Goal: Transaction & Acquisition: Purchase product/service

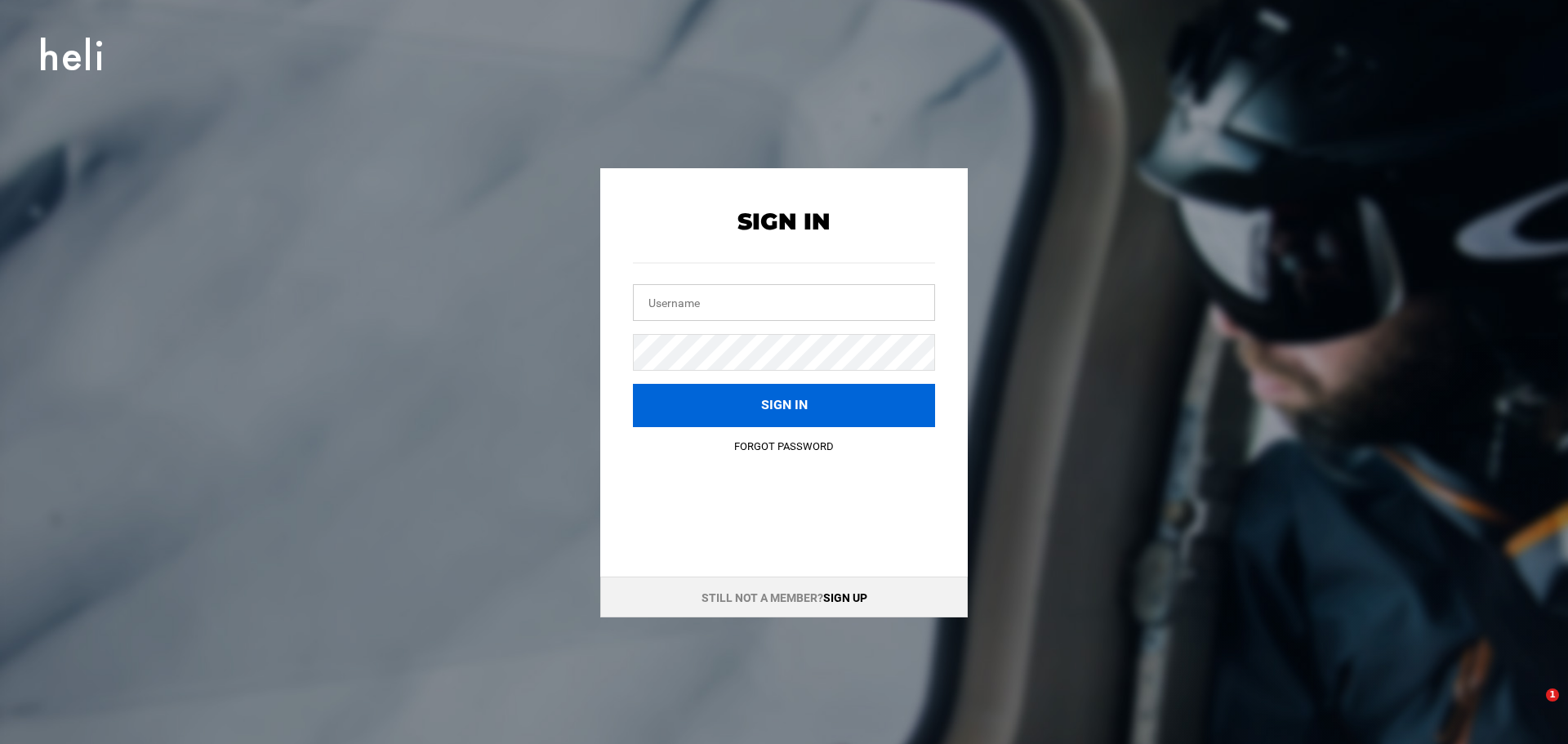
type input "[PERSON_NAME][EMAIL_ADDRESS][DOMAIN_NAME]"
click at [796, 398] on button "Sign in" at bounding box center [784, 405] width 302 height 44
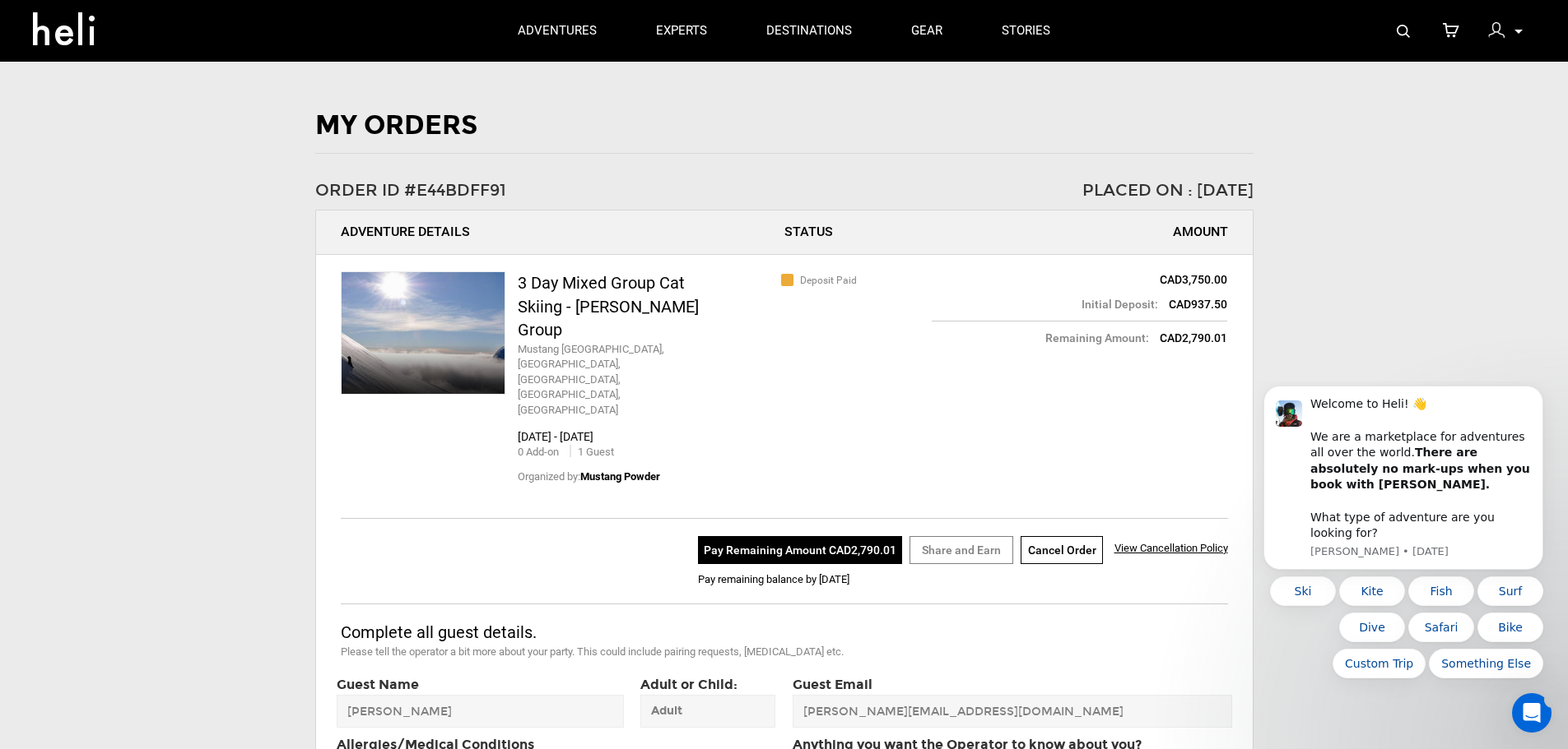
click at [1307, 346] on div "My Orders Order ID #E44BDFF91 Placed On : [DATE] Adventure Details Status Amoun…" at bounding box center [784, 571] width 1568 height 926
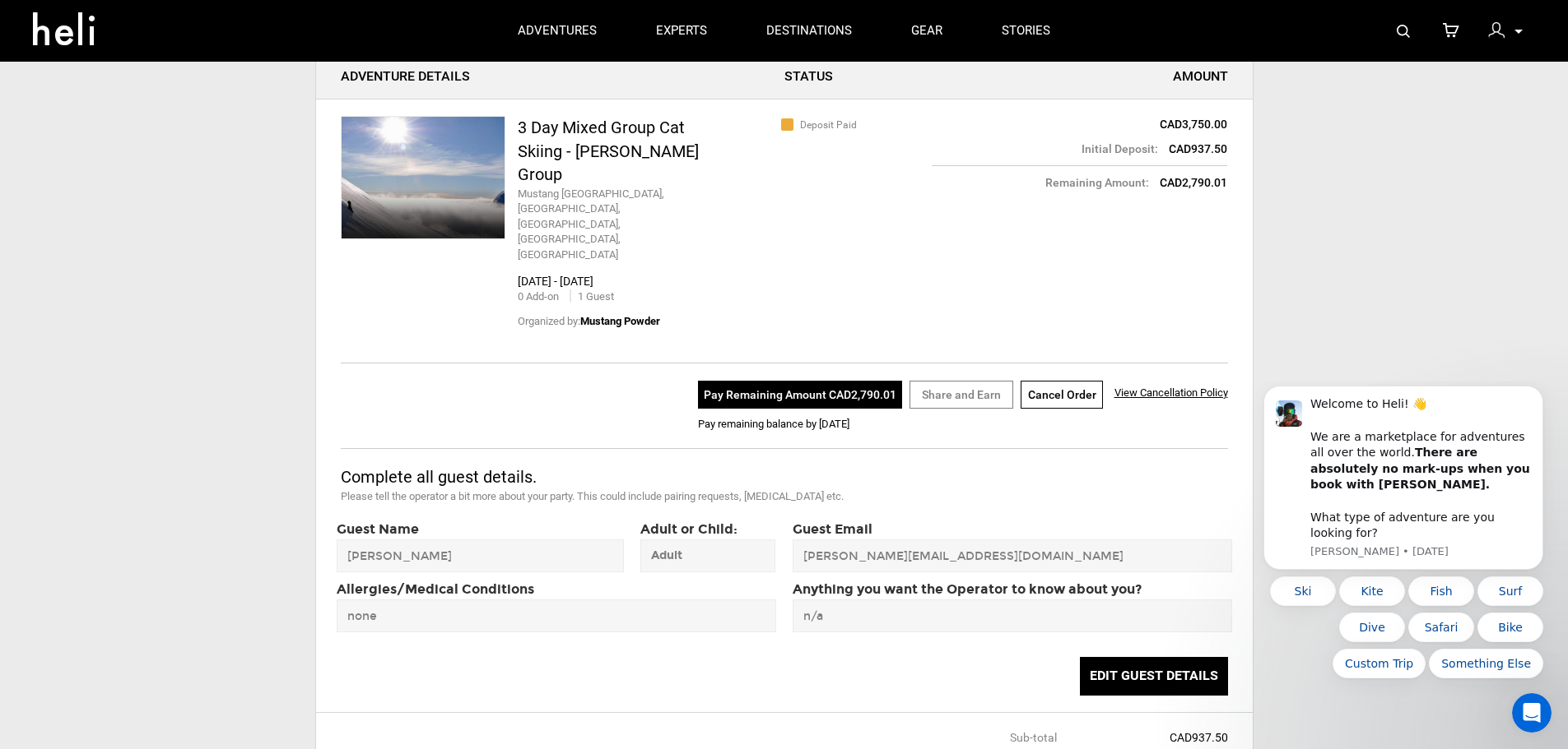
scroll to position [165, 0]
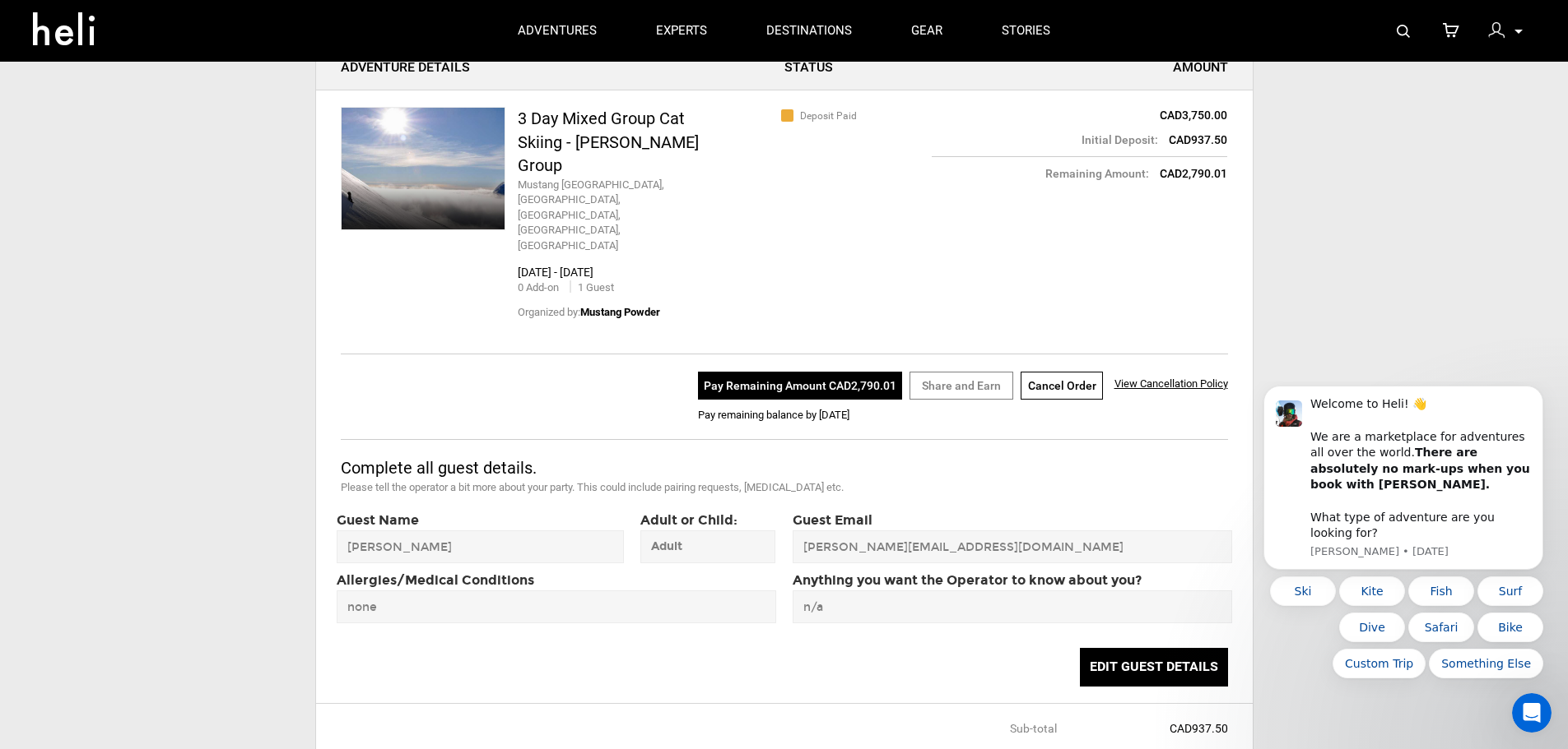
click at [807, 372] on button "Pay Remaining Amount CAD2,790.01" at bounding box center [799, 385] width 204 height 28
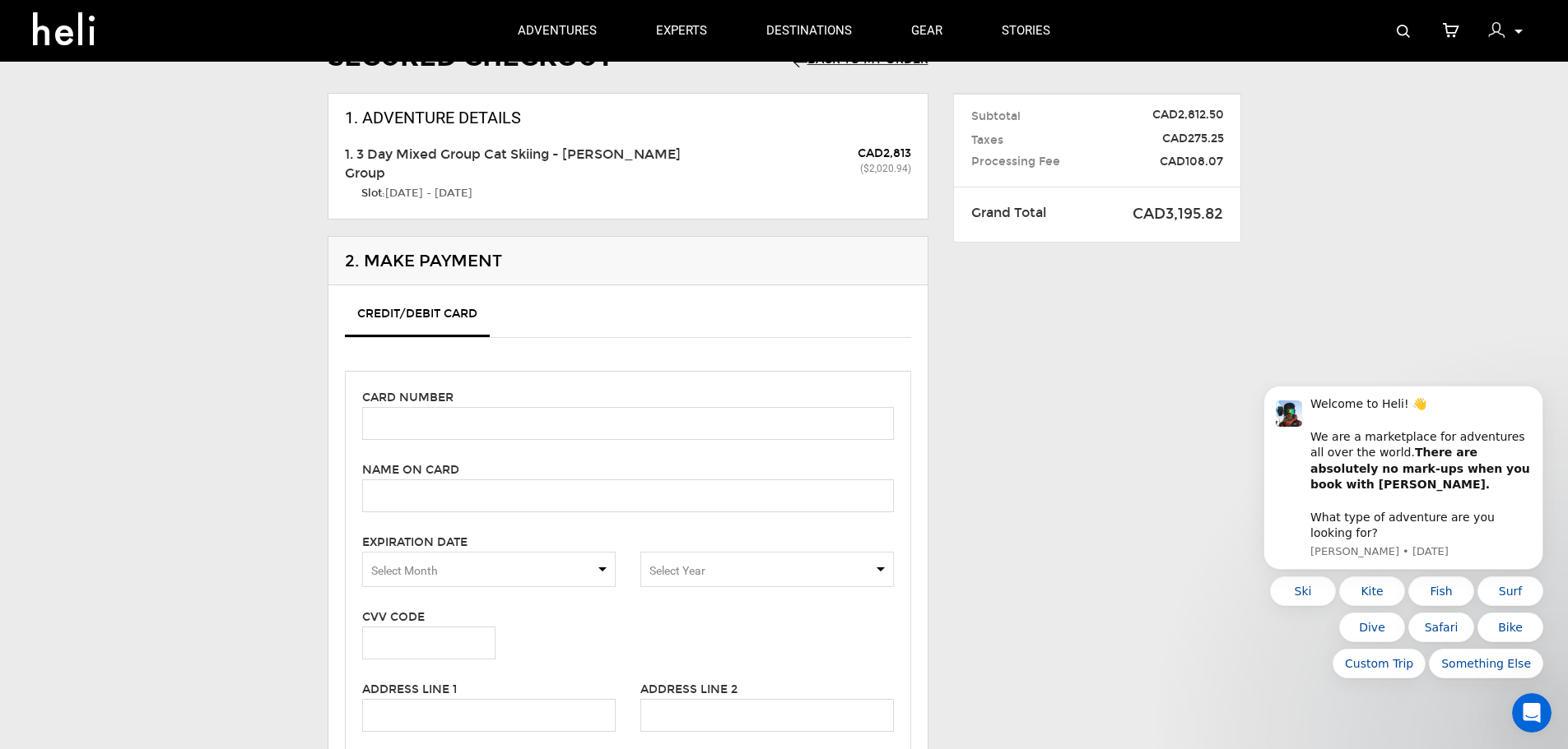
scroll to position [165, 0]
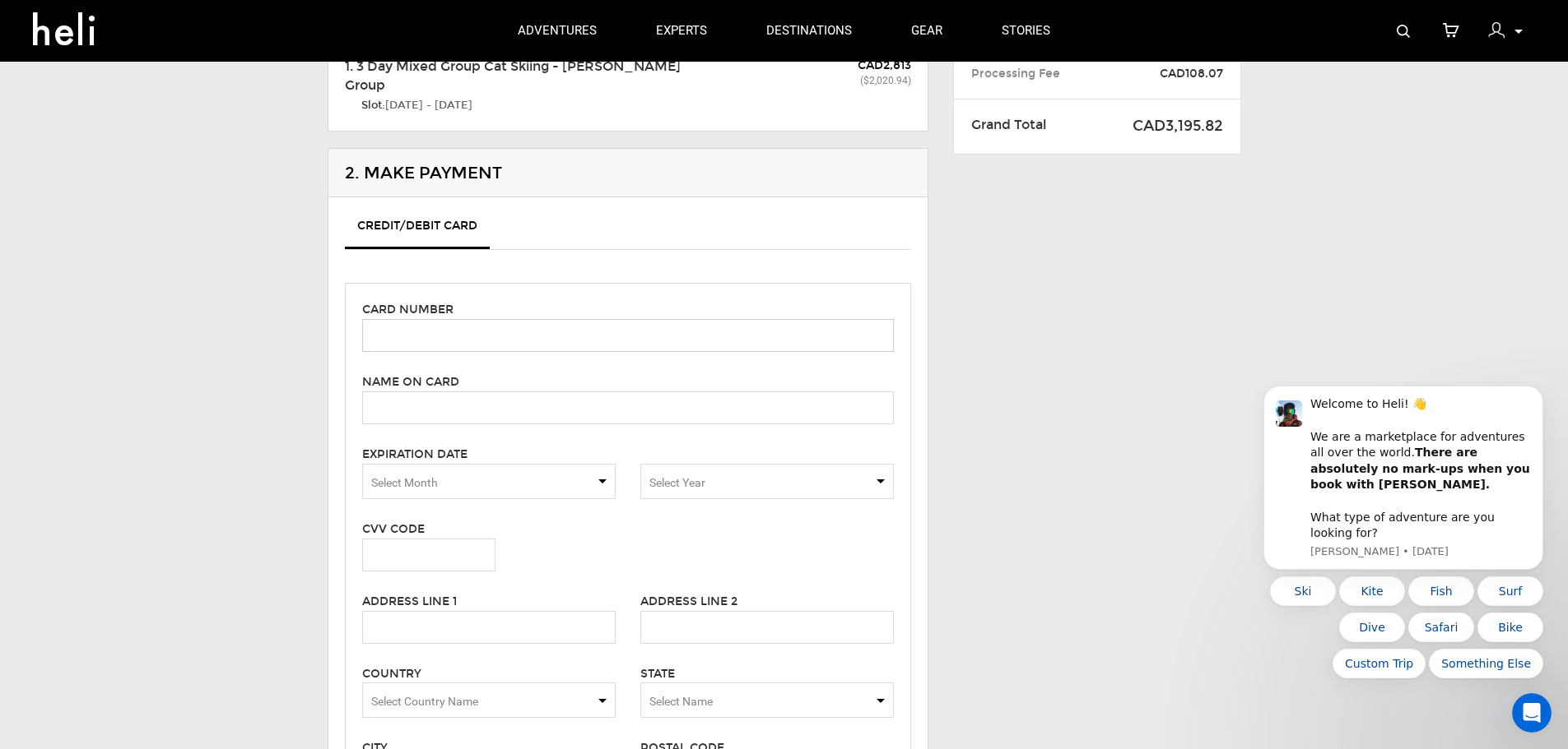
click at [517, 343] on input "text" at bounding box center [627, 335] width 532 height 33
type input "[CREDIT_CARD_NUMBER]"
type input "[PERSON_NAME]"
type input "8892"
click at [523, 473] on span "Select Month" at bounding box center [489, 482] width 254 height 35
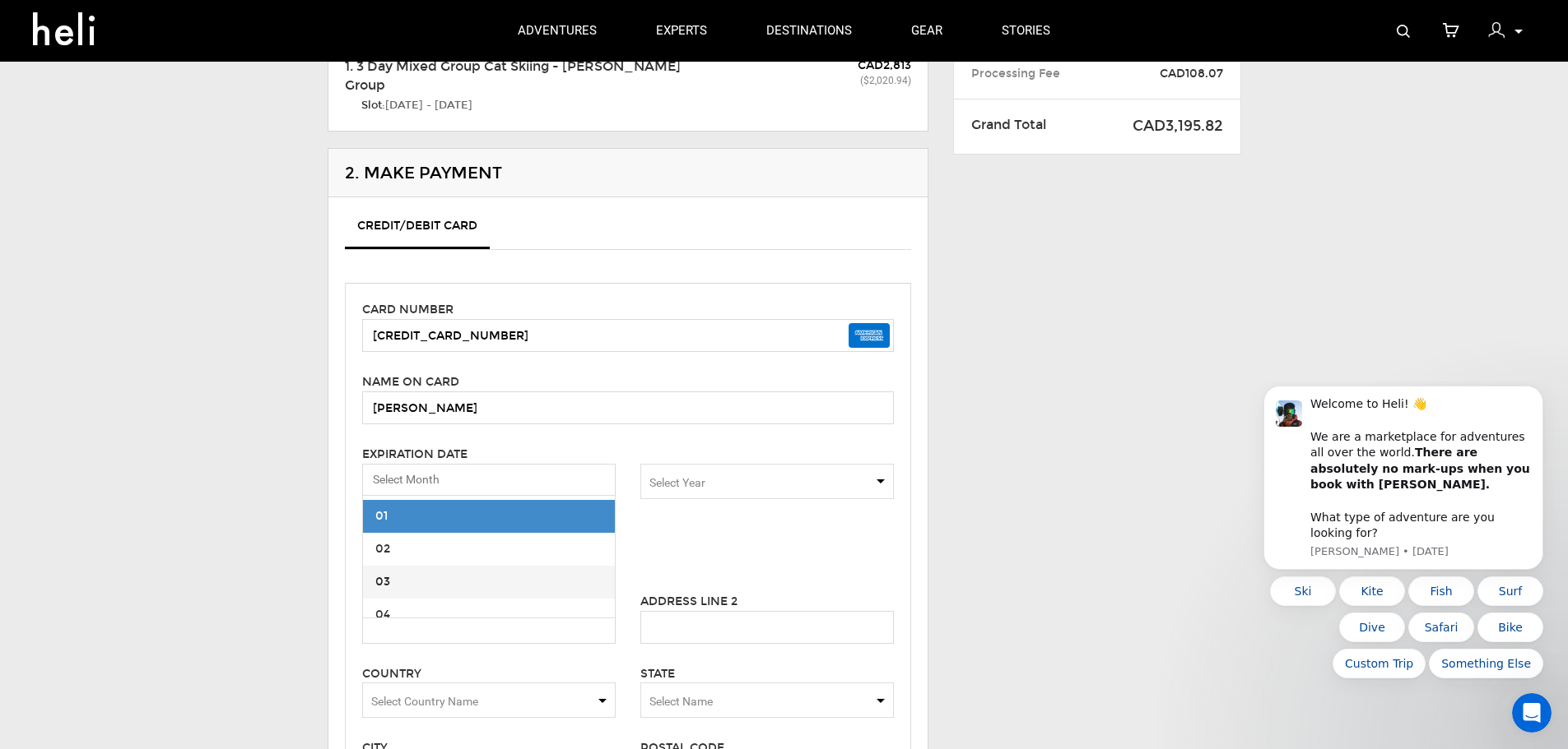
click at [420, 575] on span "03" at bounding box center [489, 582] width 252 height 33
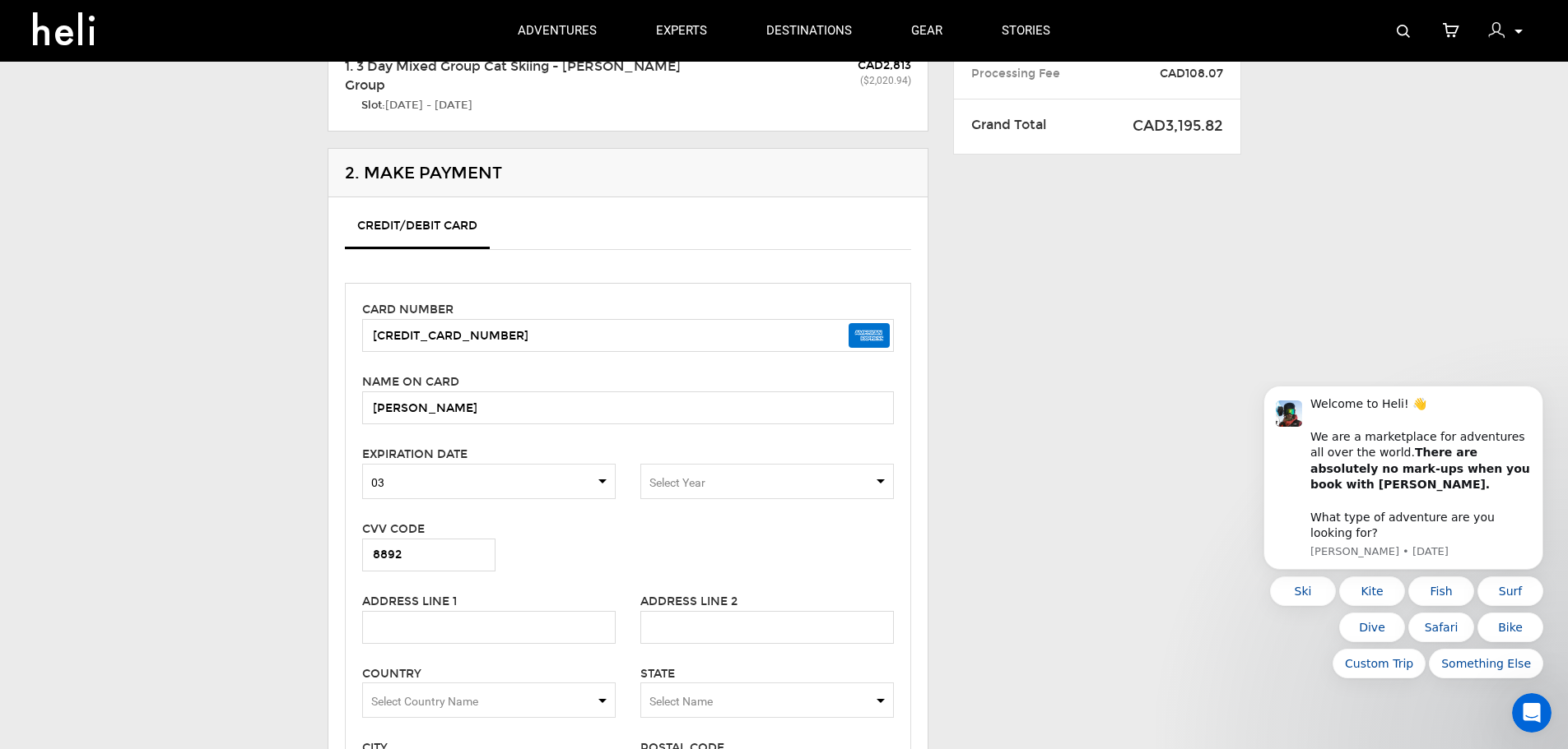
click at [736, 481] on span "Select Year" at bounding box center [767, 482] width 254 height 35
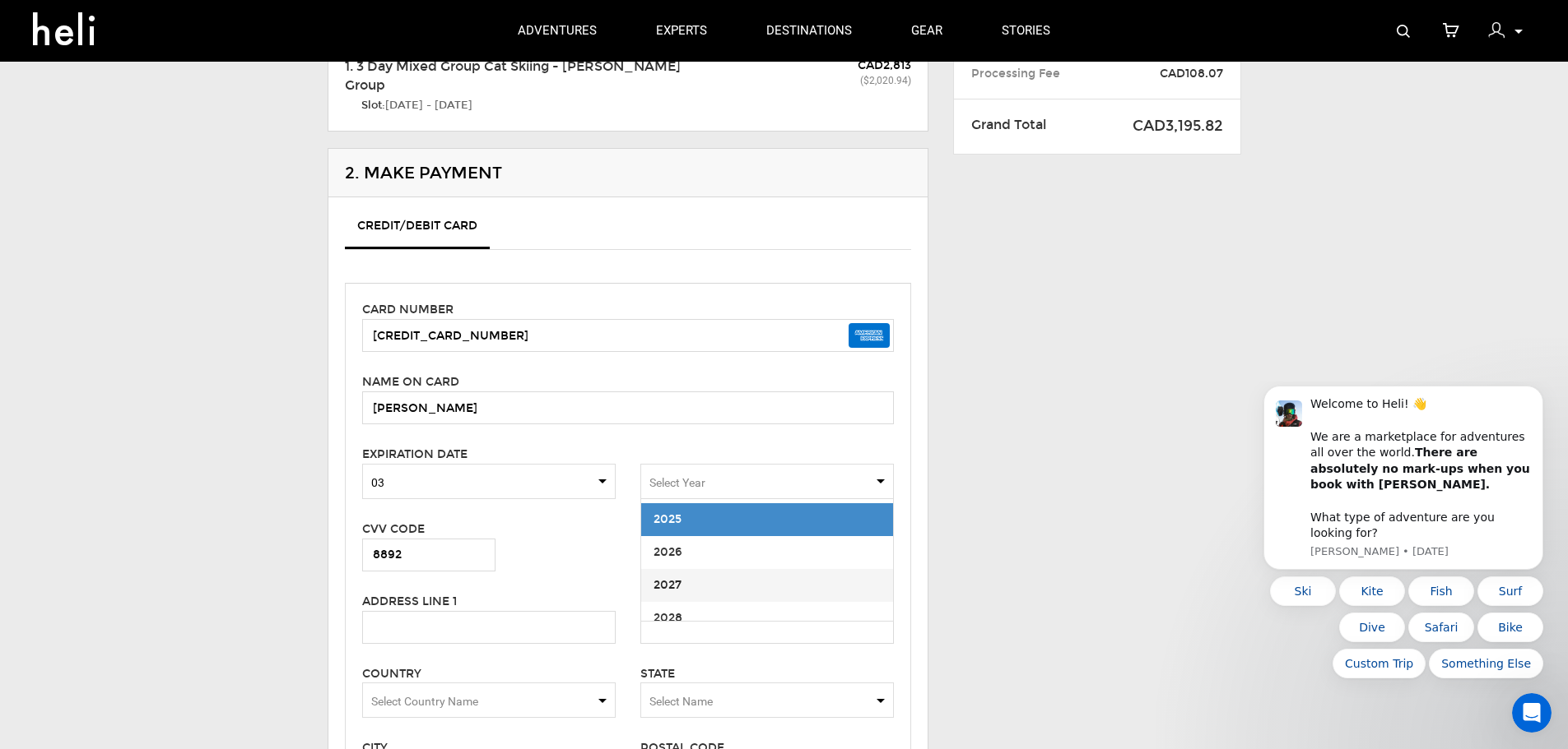
click at [685, 581] on span "2027" at bounding box center [767, 586] width 252 height 33
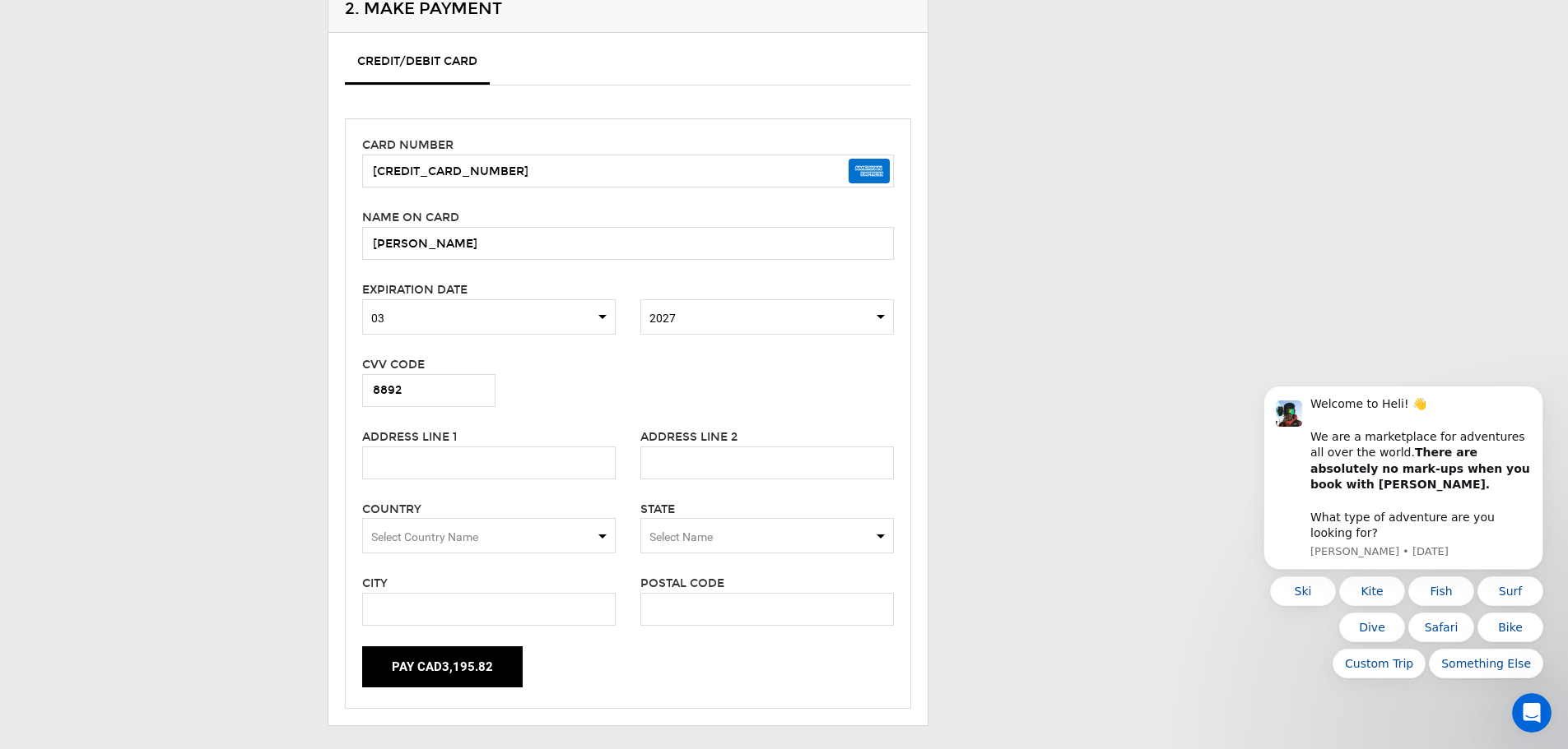
scroll to position [412, 0]
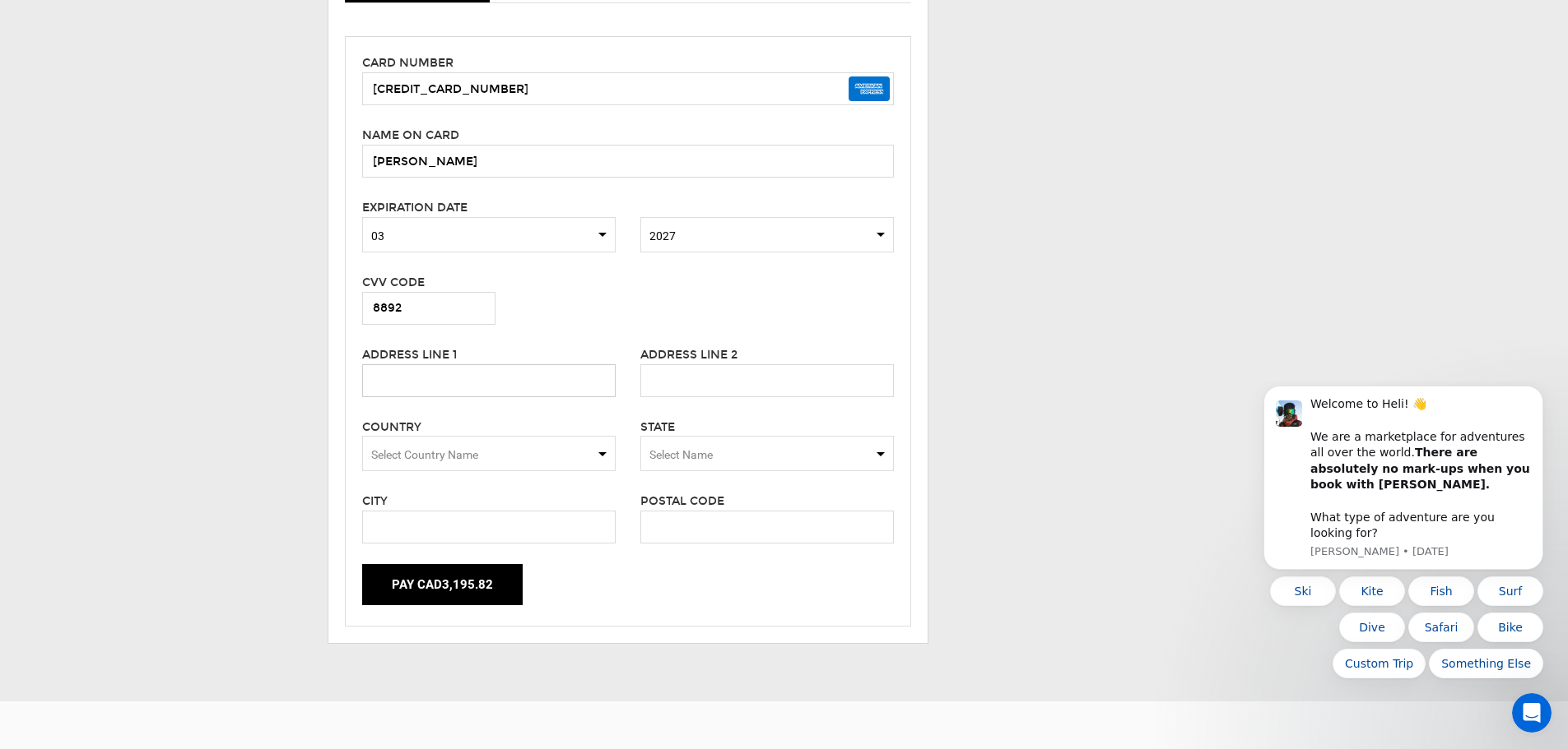
click at [551, 387] on input "text" at bounding box center [489, 381] width 254 height 33
type input "[STREET_ADDRESS]"
click at [540, 461] on span "Select Country Name" at bounding box center [489, 453] width 254 height 35
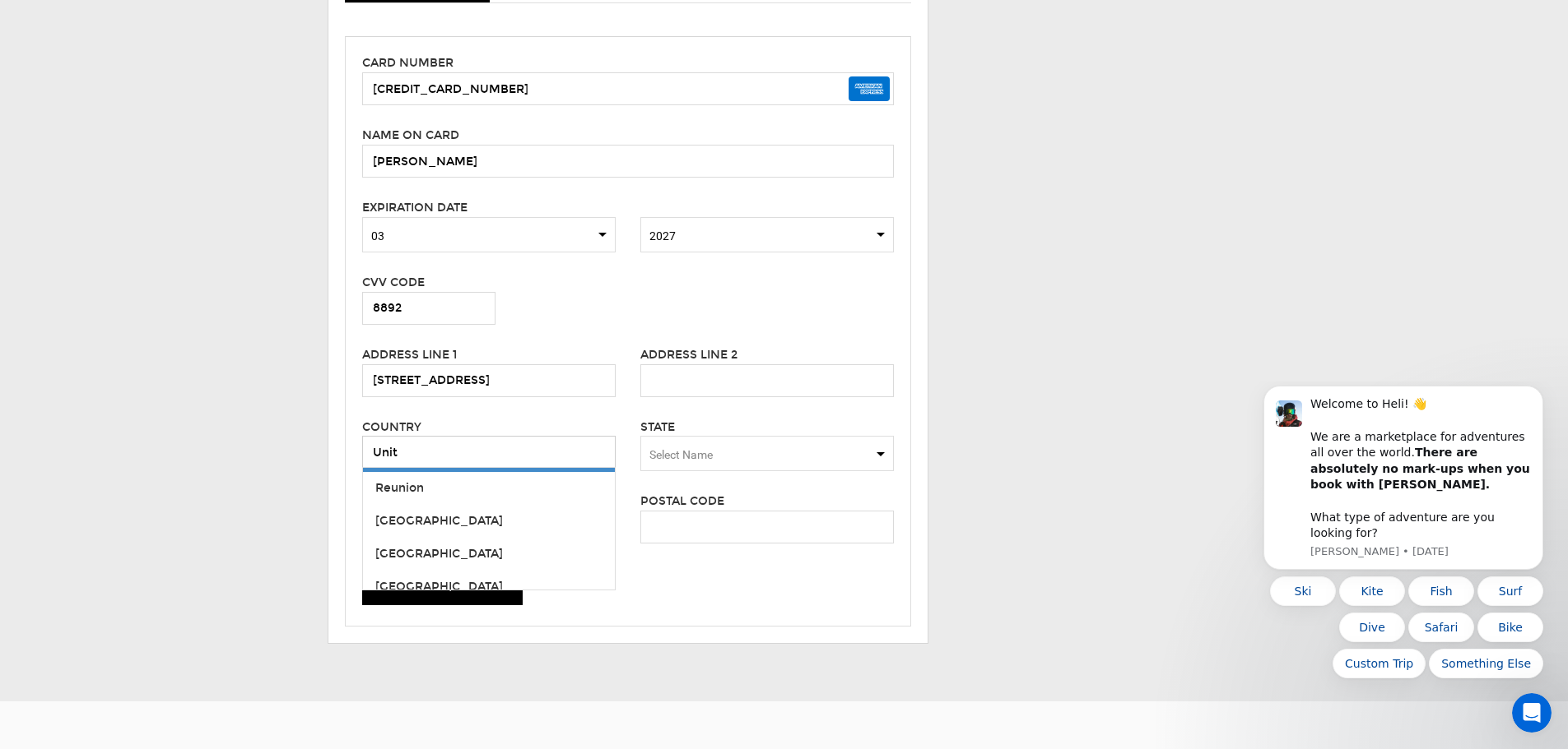
scroll to position [0, 0]
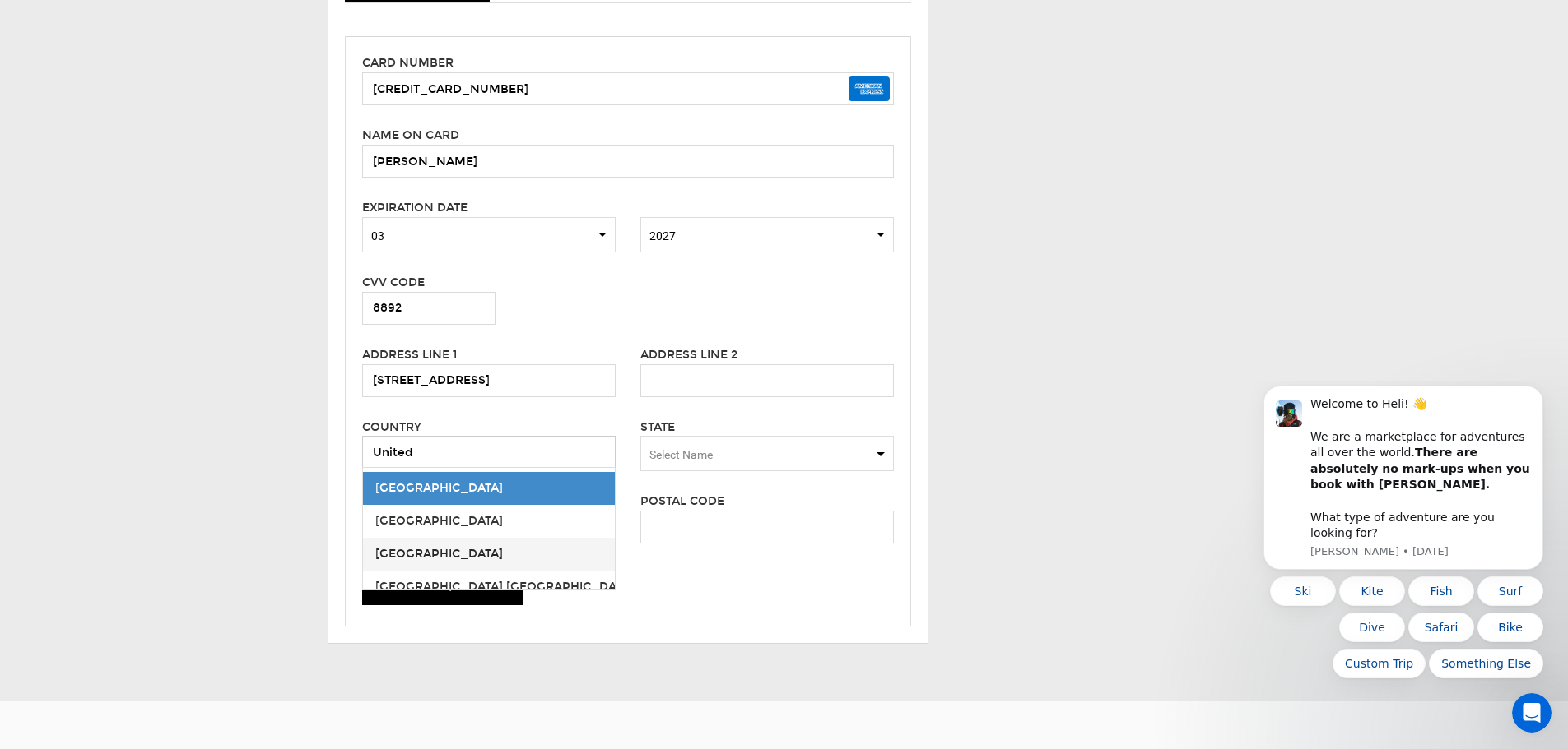
type input "United"
click at [451, 552] on span "[GEOGRAPHIC_DATA]" at bounding box center [439, 554] width 128 height 14
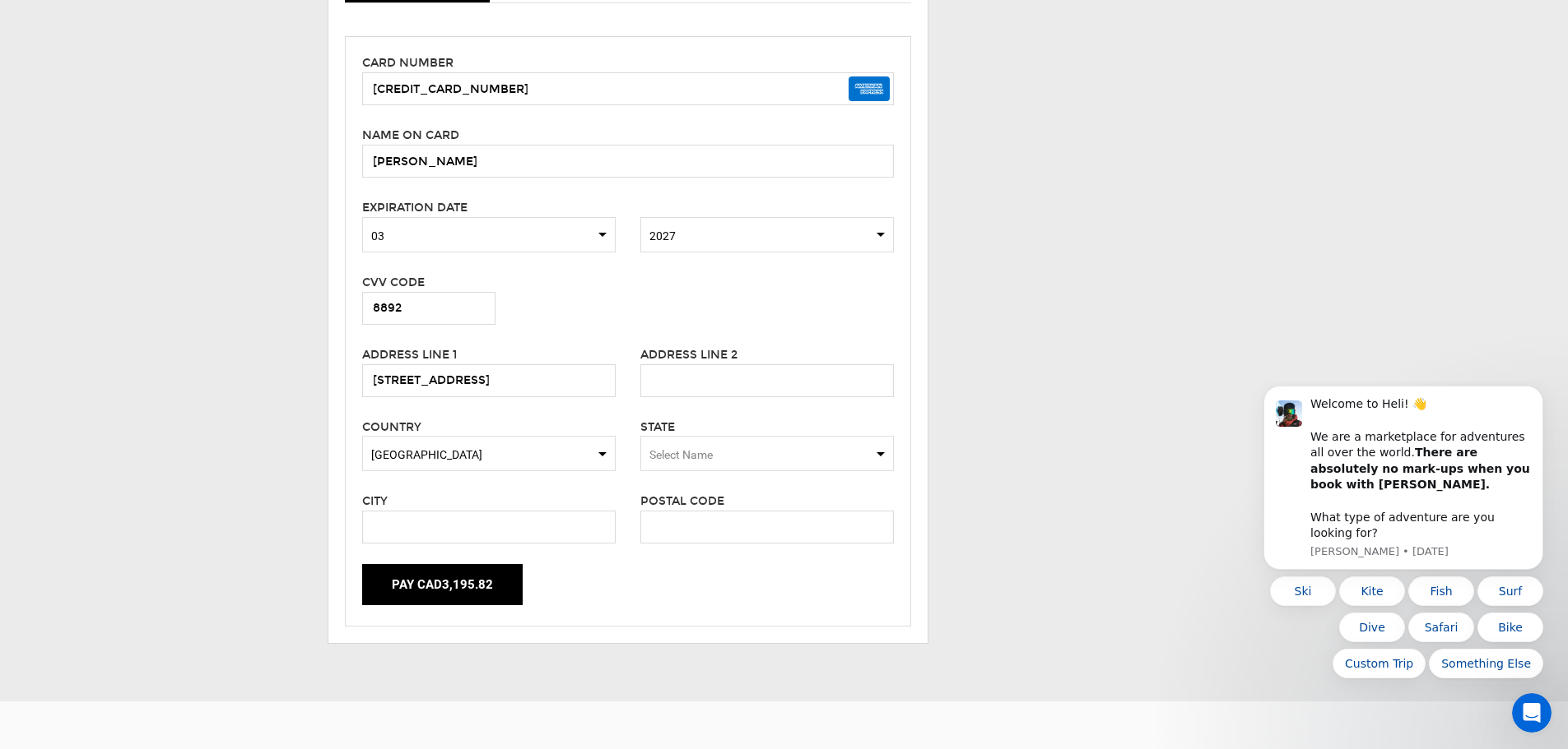
click at [754, 448] on span "Select Name" at bounding box center [767, 453] width 254 height 35
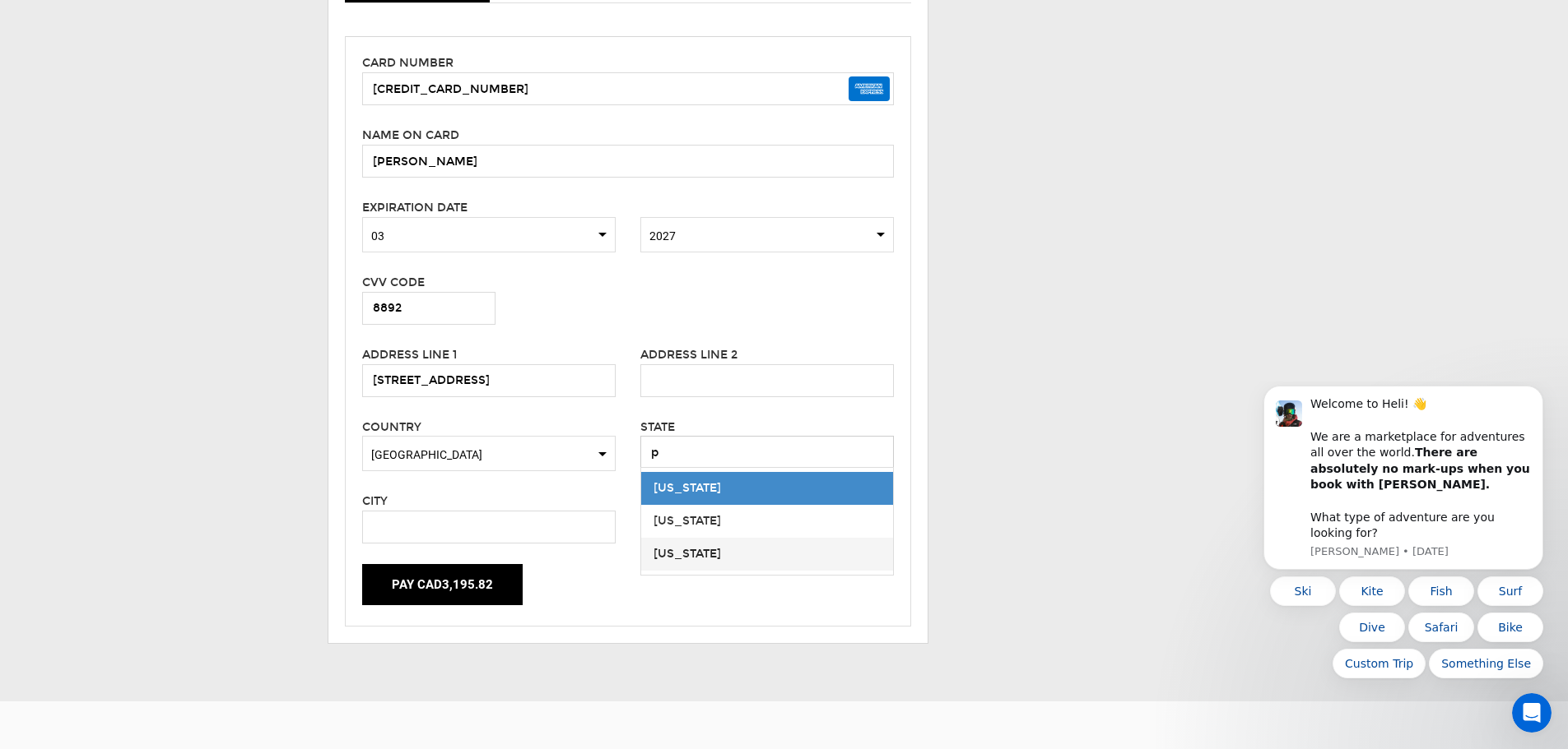
type input "p"
click at [700, 559] on div "[US_STATE]" at bounding box center [767, 554] width 227 height 17
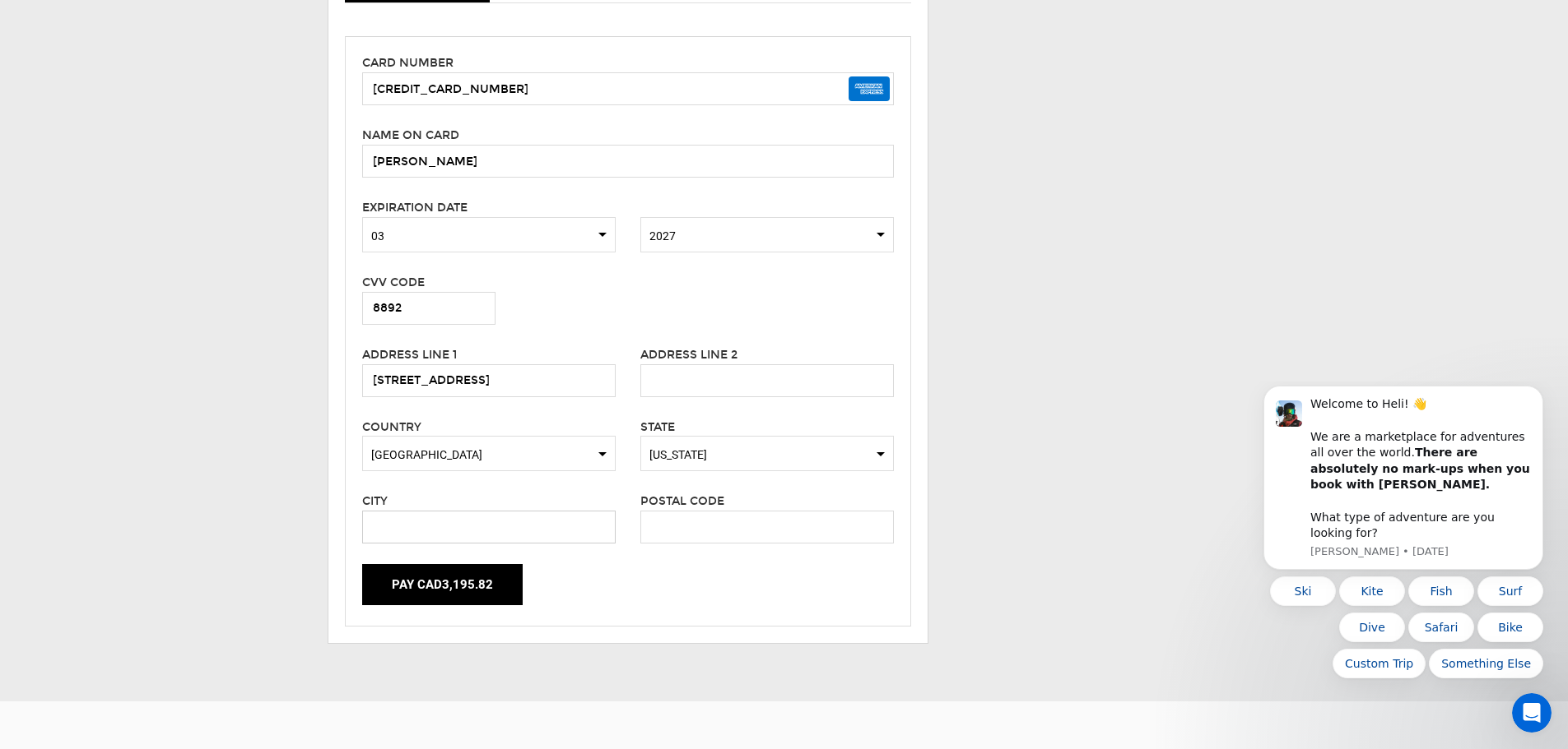
click at [500, 521] on input "text" at bounding box center [489, 528] width 254 height 33
type input "Wyndmoor"
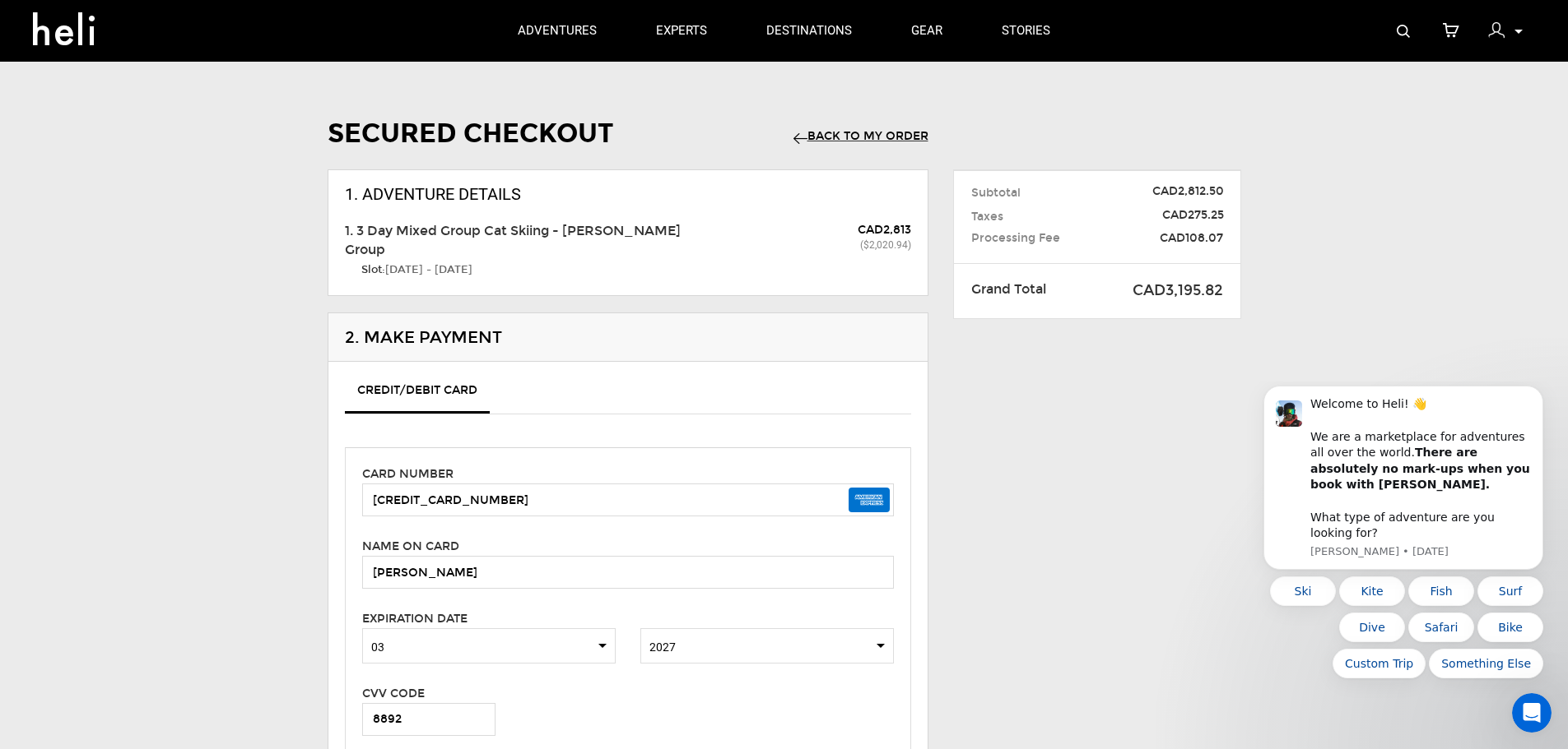
type input "19038"
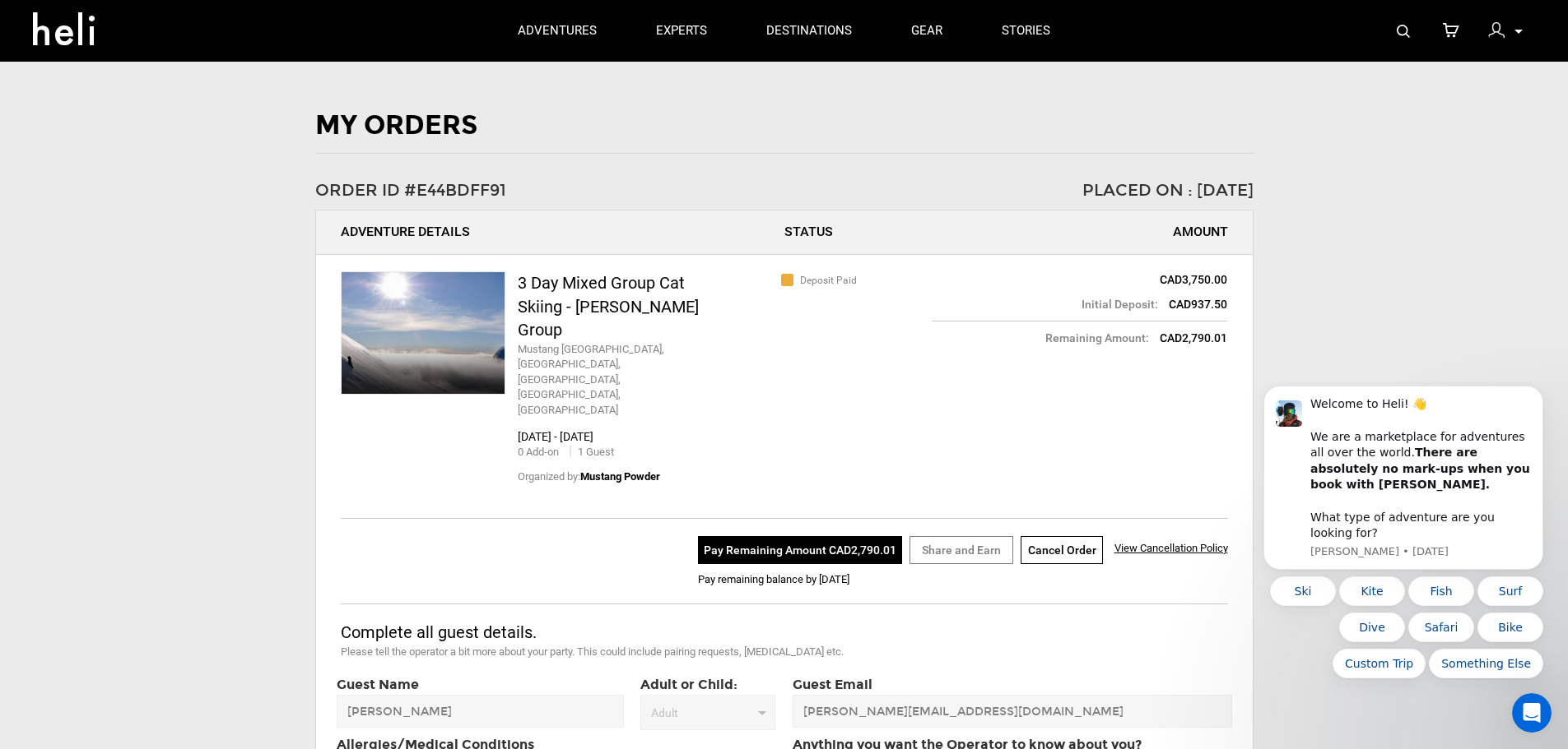
click at [825, 536] on button "Pay Remaining Amount CAD2,790.01" at bounding box center [799, 550] width 204 height 28
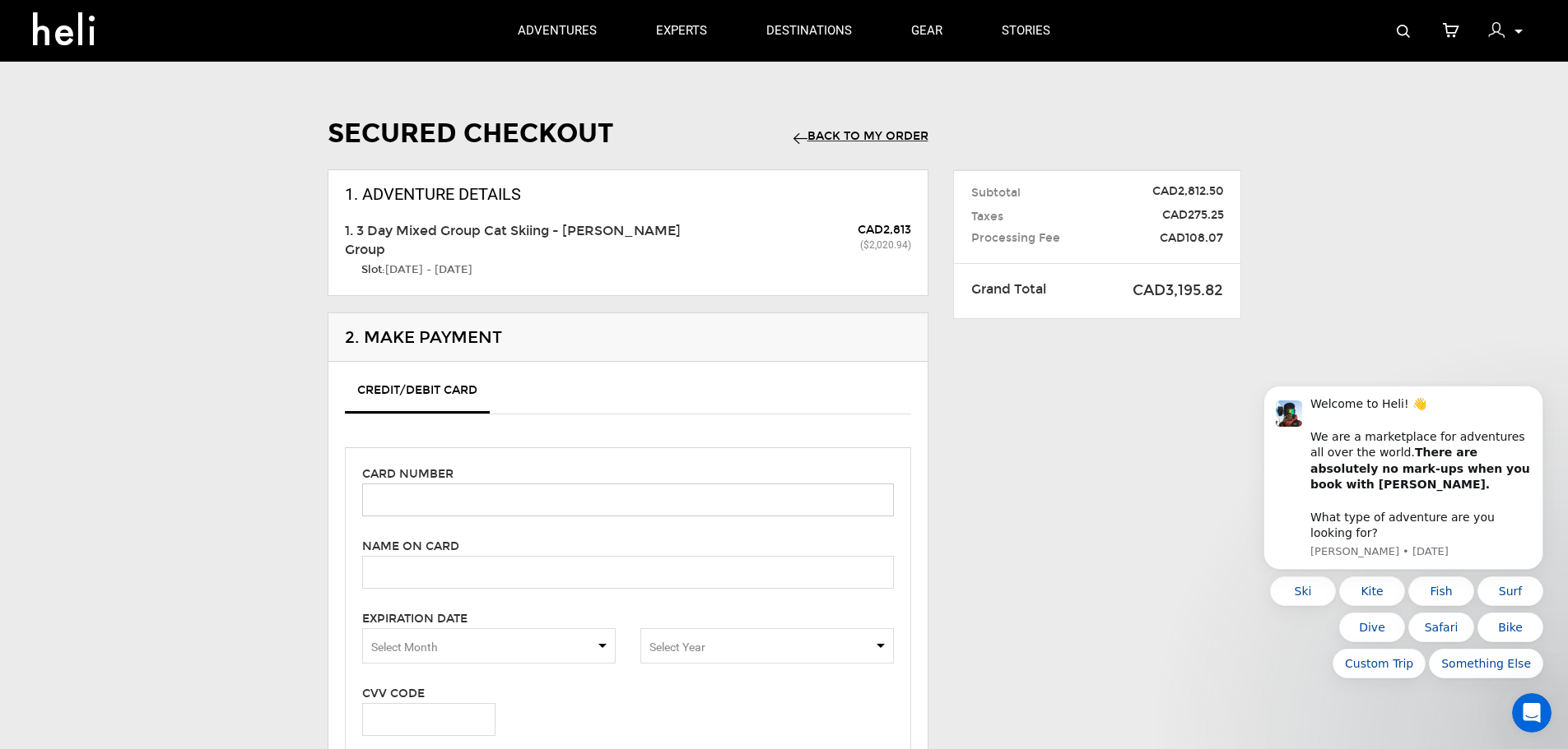
click at [474, 500] on input "text" at bounding box center [627, 500] width 532 height 33
type input "[CREDIT_CARD_NUMBER]"
type input "[PERSON_NAME]"
type input "8892"
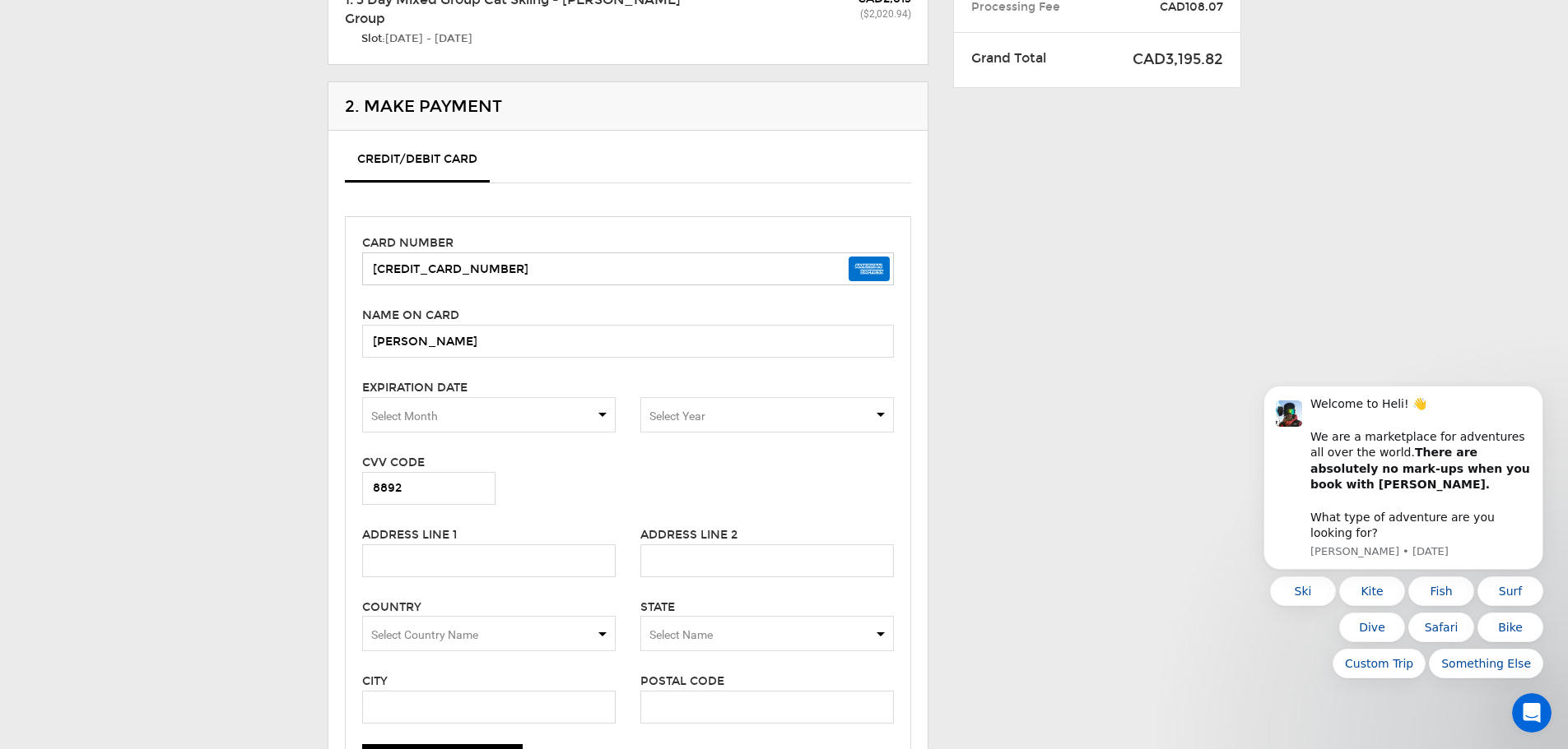
scroll to position [247, 0]
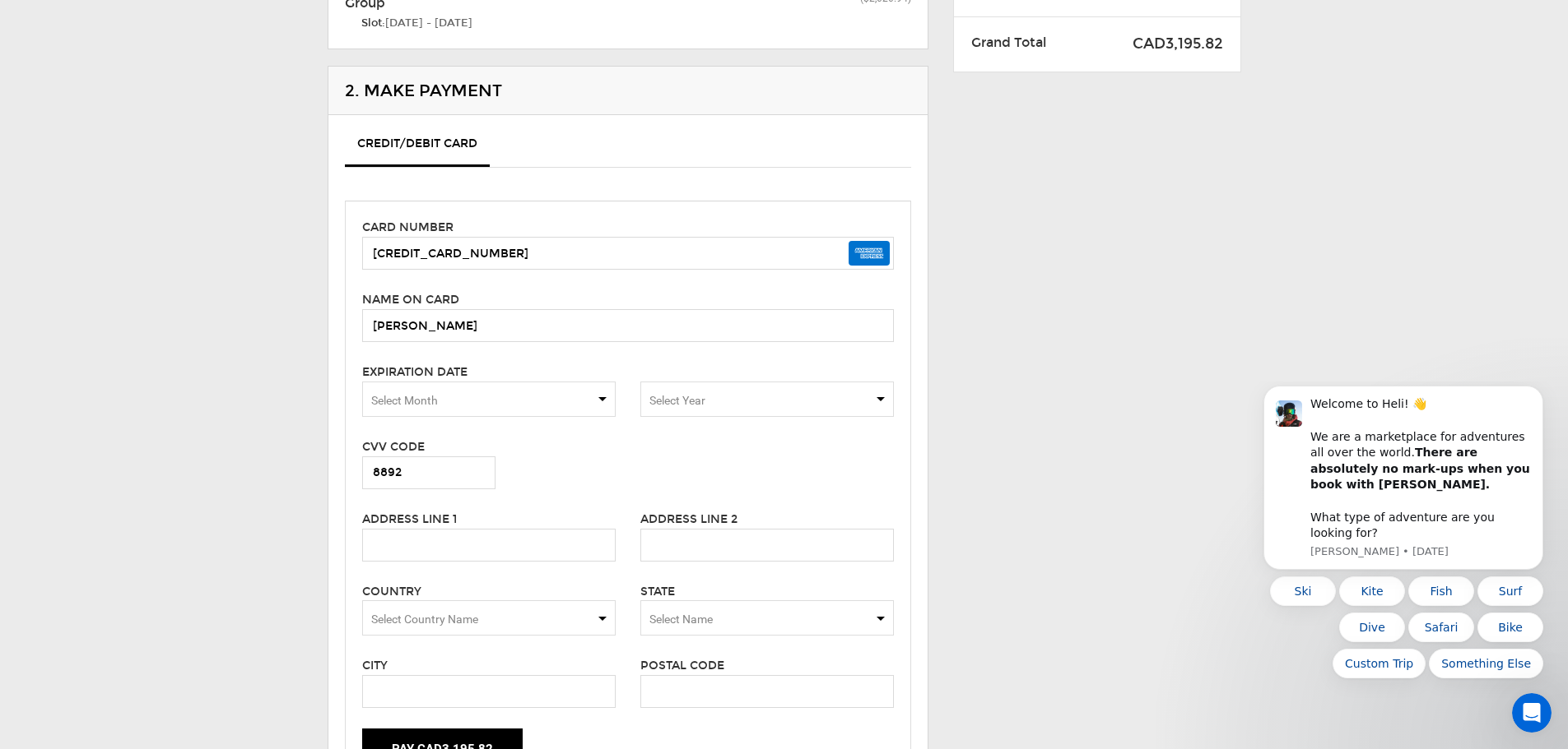
click at [501, 397] on span "Select Month" at bounding box center [489, 399] width 254 height 35
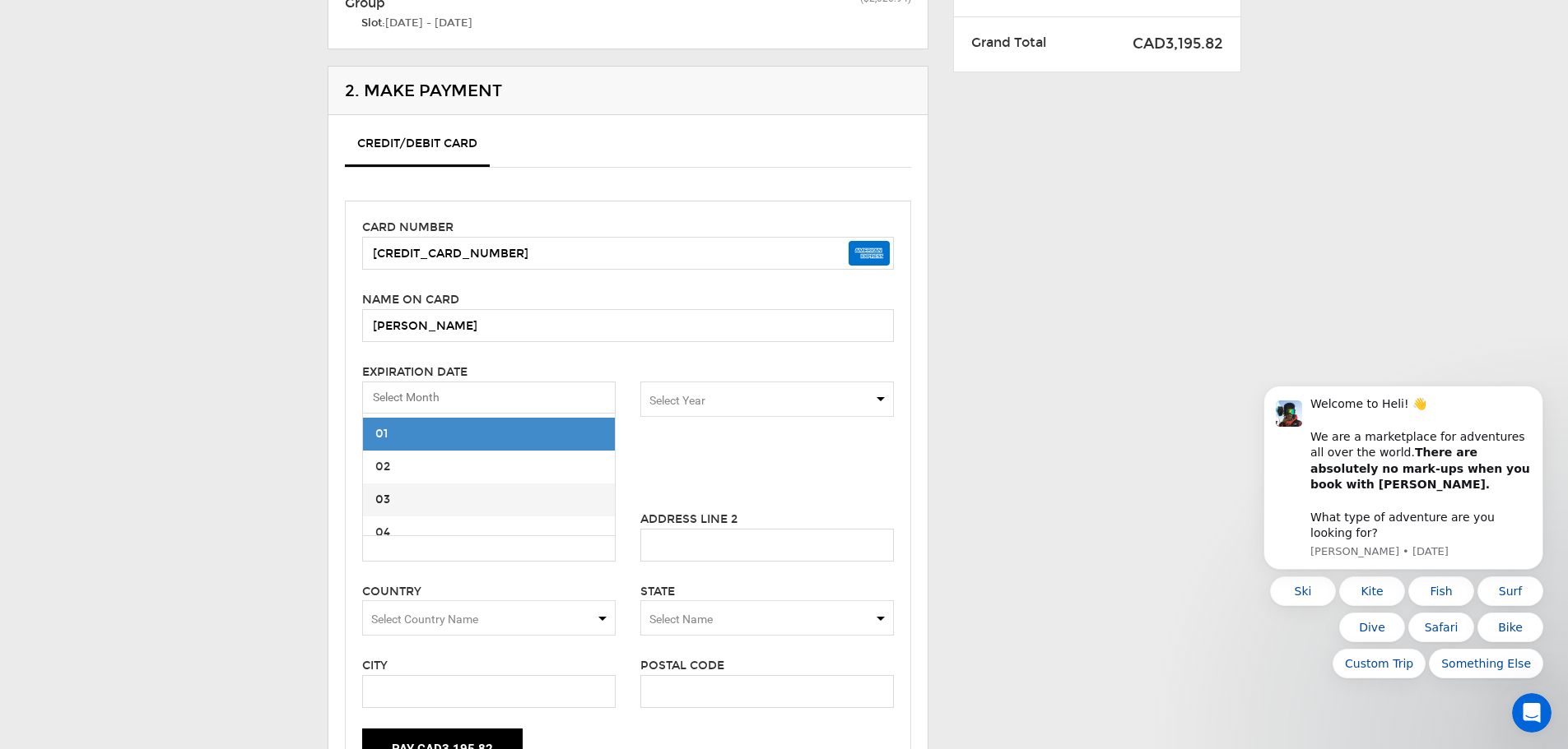
click at [395, 496] on span "03" at bounding box center [489, 500] width 252 height 33
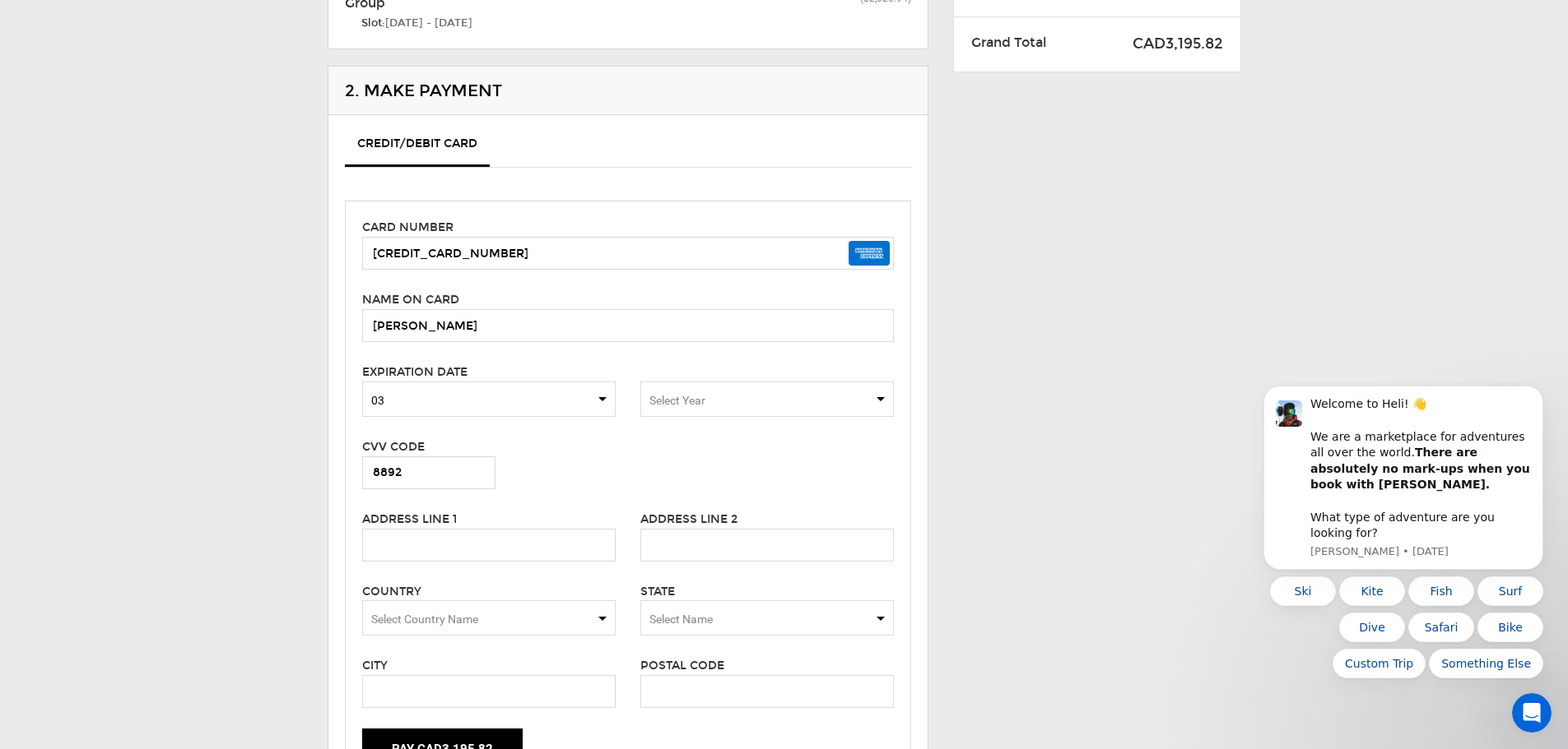
click at [749, 400] on span "Select Year" at bounding box center [767, 399] width 254 height 35
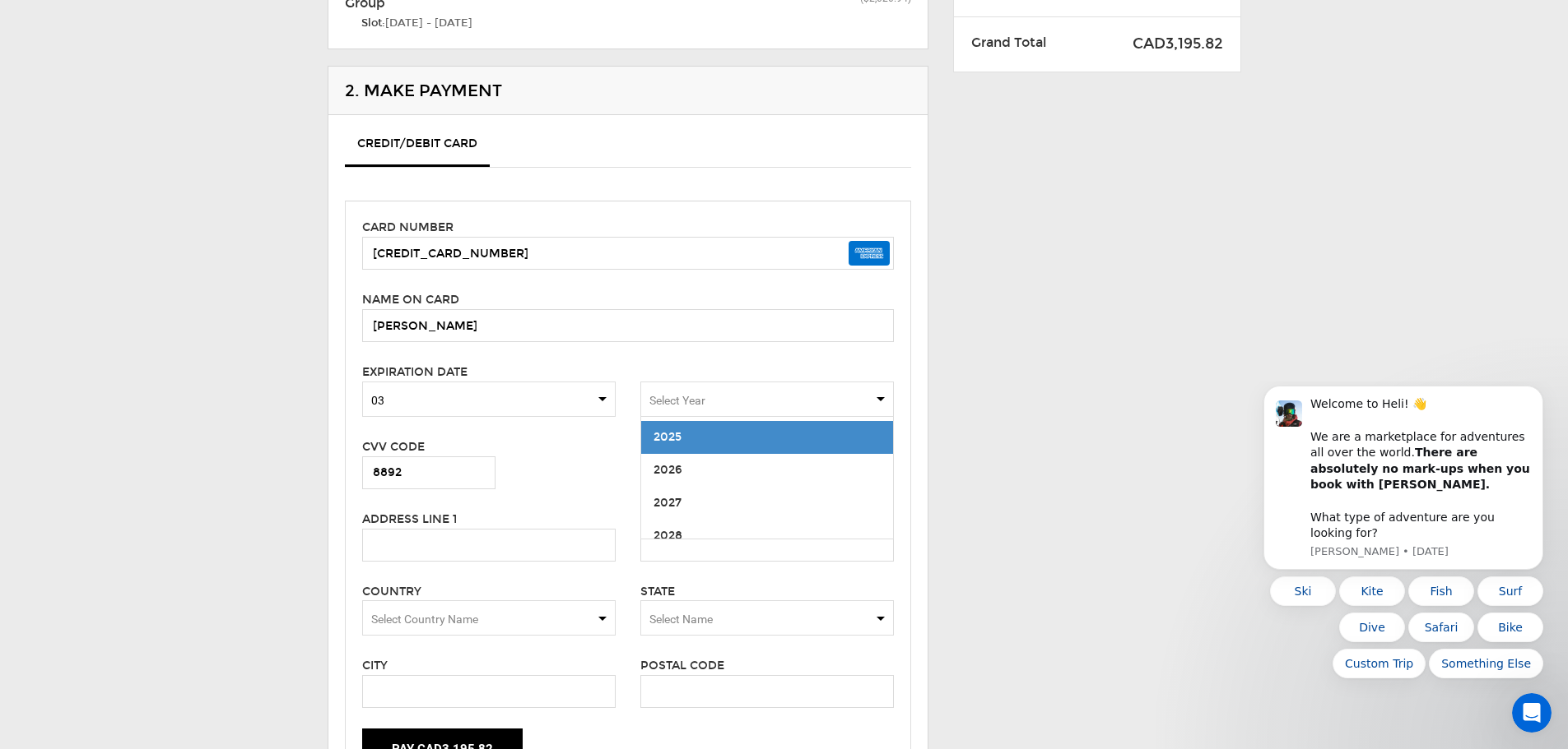
click at [686, 498] on span "2027" at bounding box center [767, 503] width 252 height 33
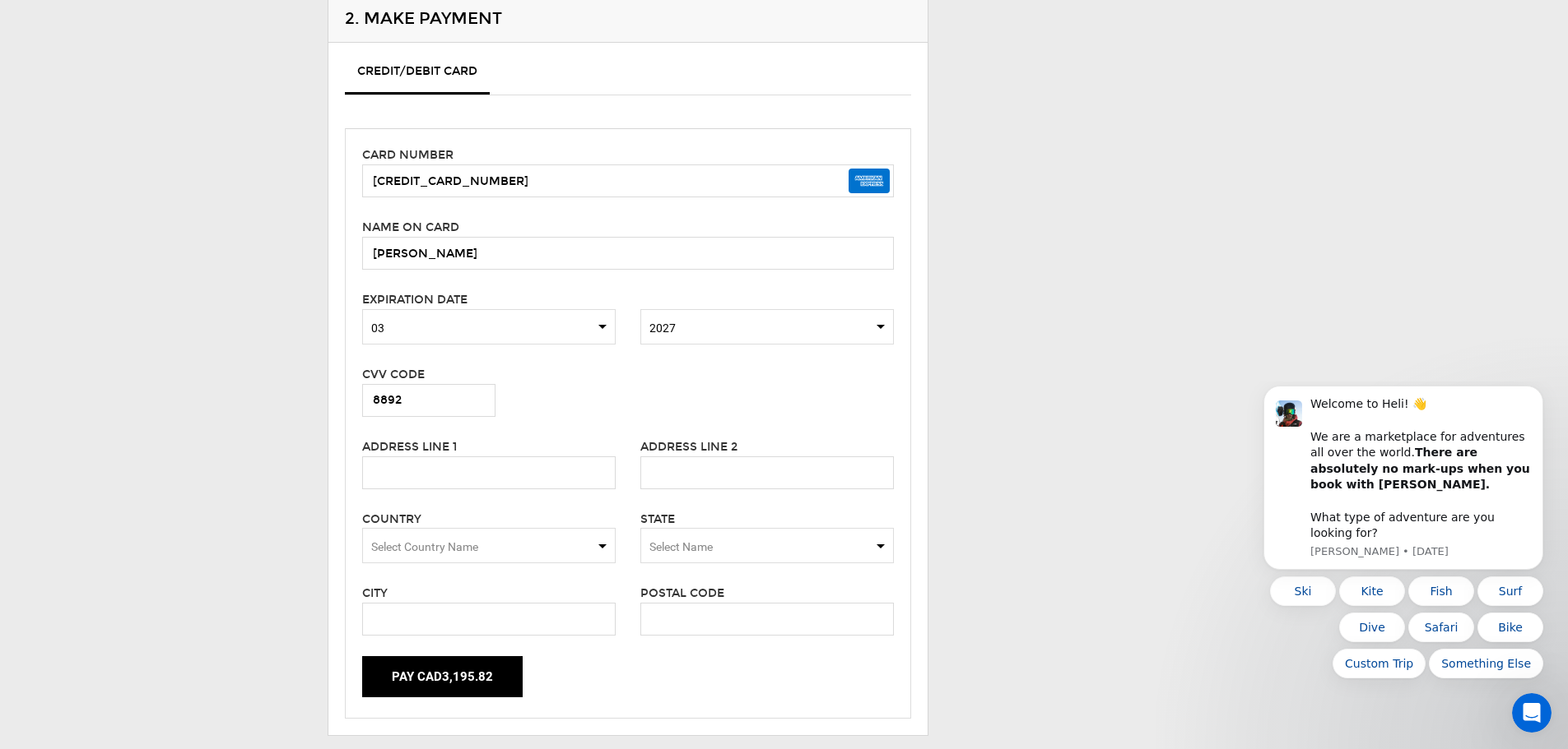
scroll to position [493, 0]
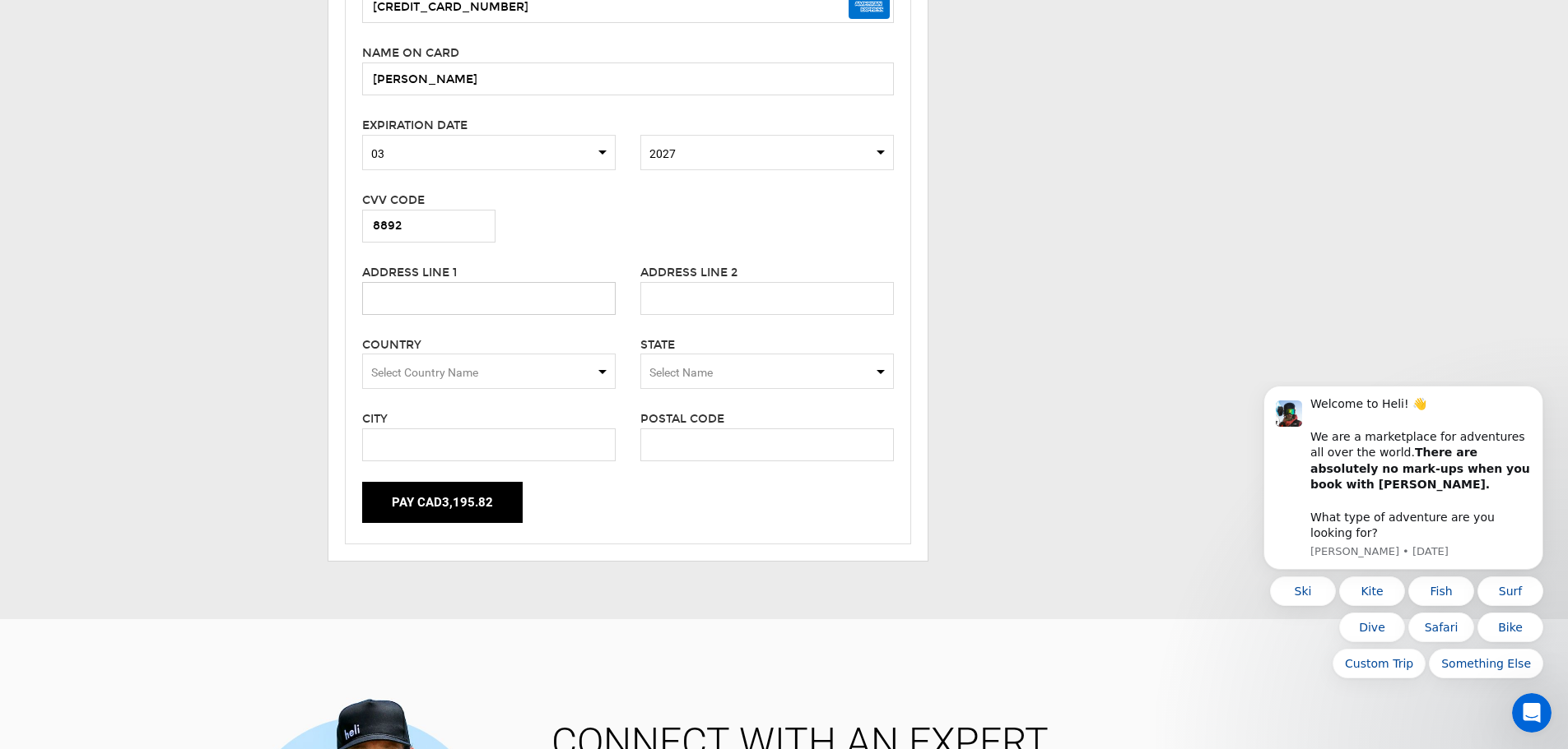
click at [475, 294] on input "text" at bounding box center [489, 298] width 254 height 33
type input "[STREET_ADDRESS]"
type input "`"
click at [434, 371] on span "Select Country Name" at bounding box center [424, 372] width 107 height 13
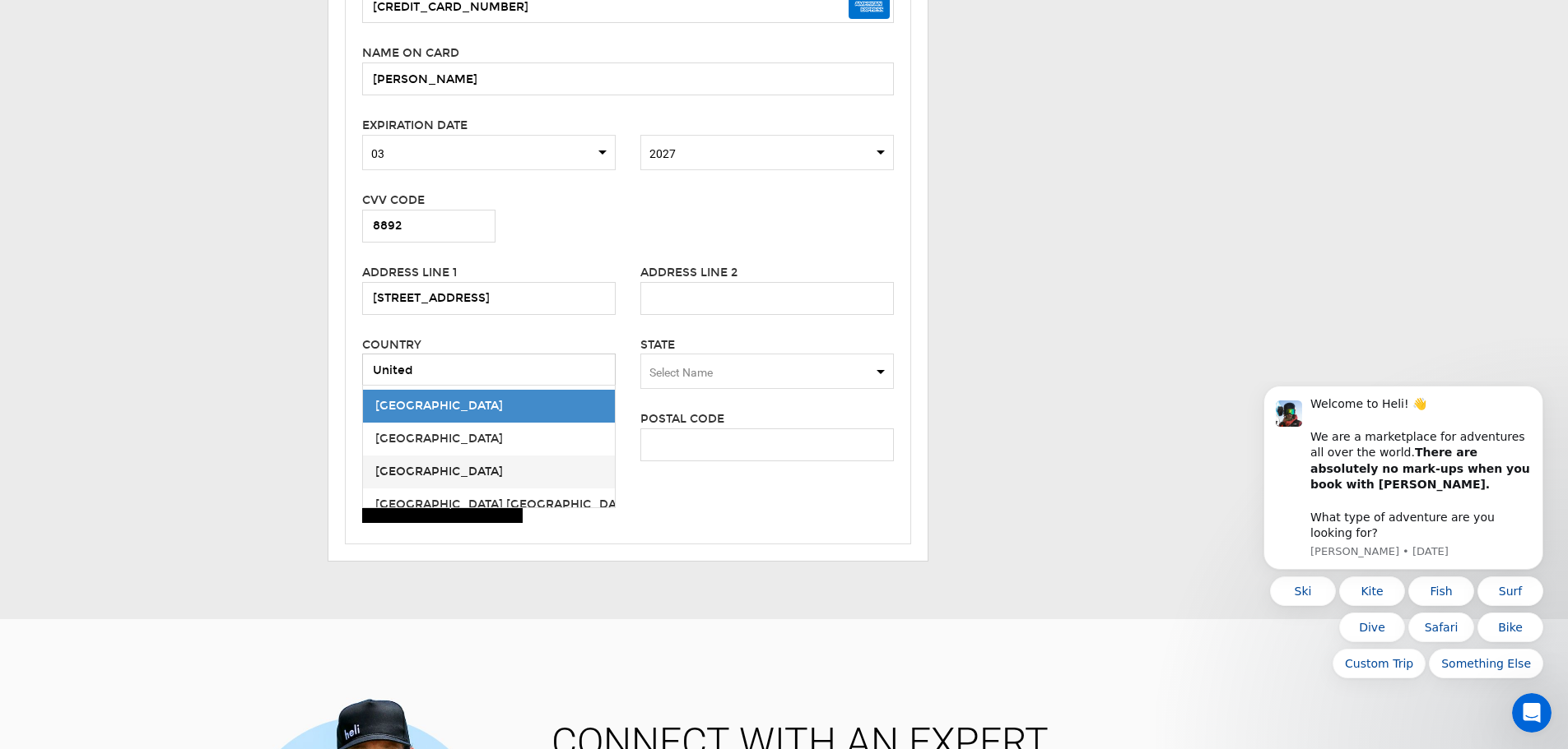
type input "United"
click at [427, 471] on span "[GEOGRAPHIC_DATA]" at bounding box center [439, 472] width 128 height 14
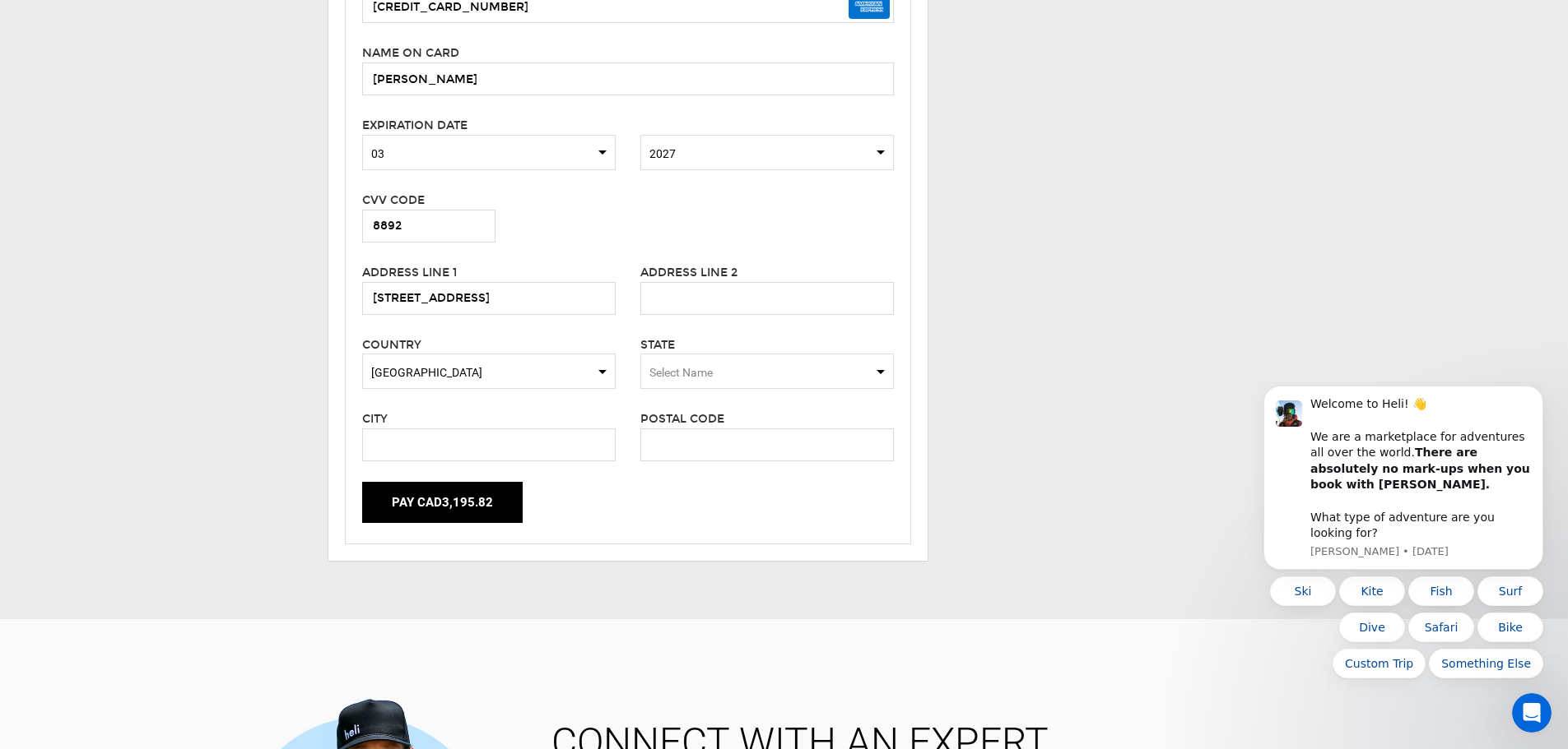
click at [728, 378] on span "Select Name" at bounding box center [767, 372] width 254 height 35
click at [729, 422] on div "[US_STATE]" at bounding box center [767, 422] width 227 height 17
click at [469, 449] on input "text" at bounding box center [489, 445] width 254 height 33
type input "Wyndmoor"
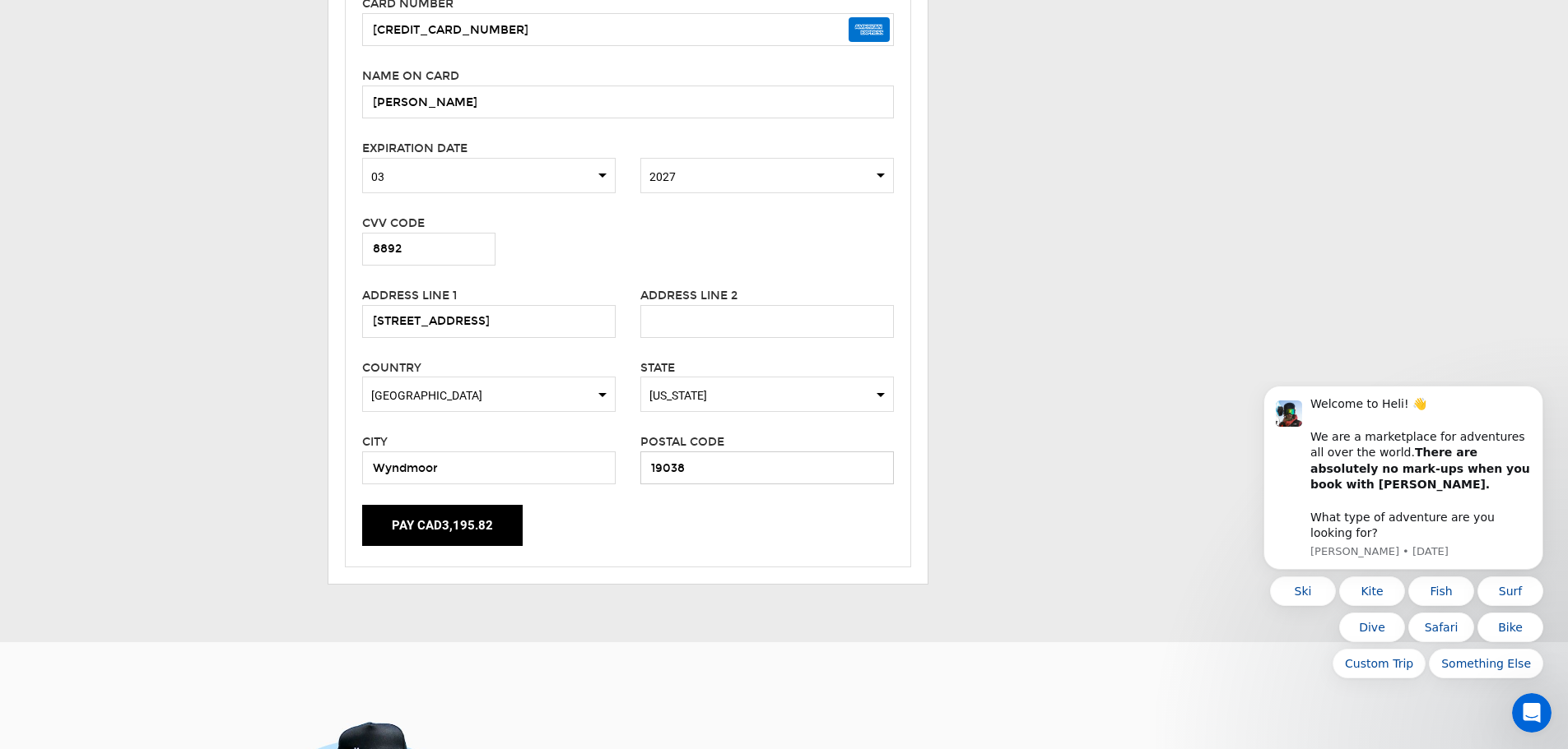
scroll to position [493, 0]
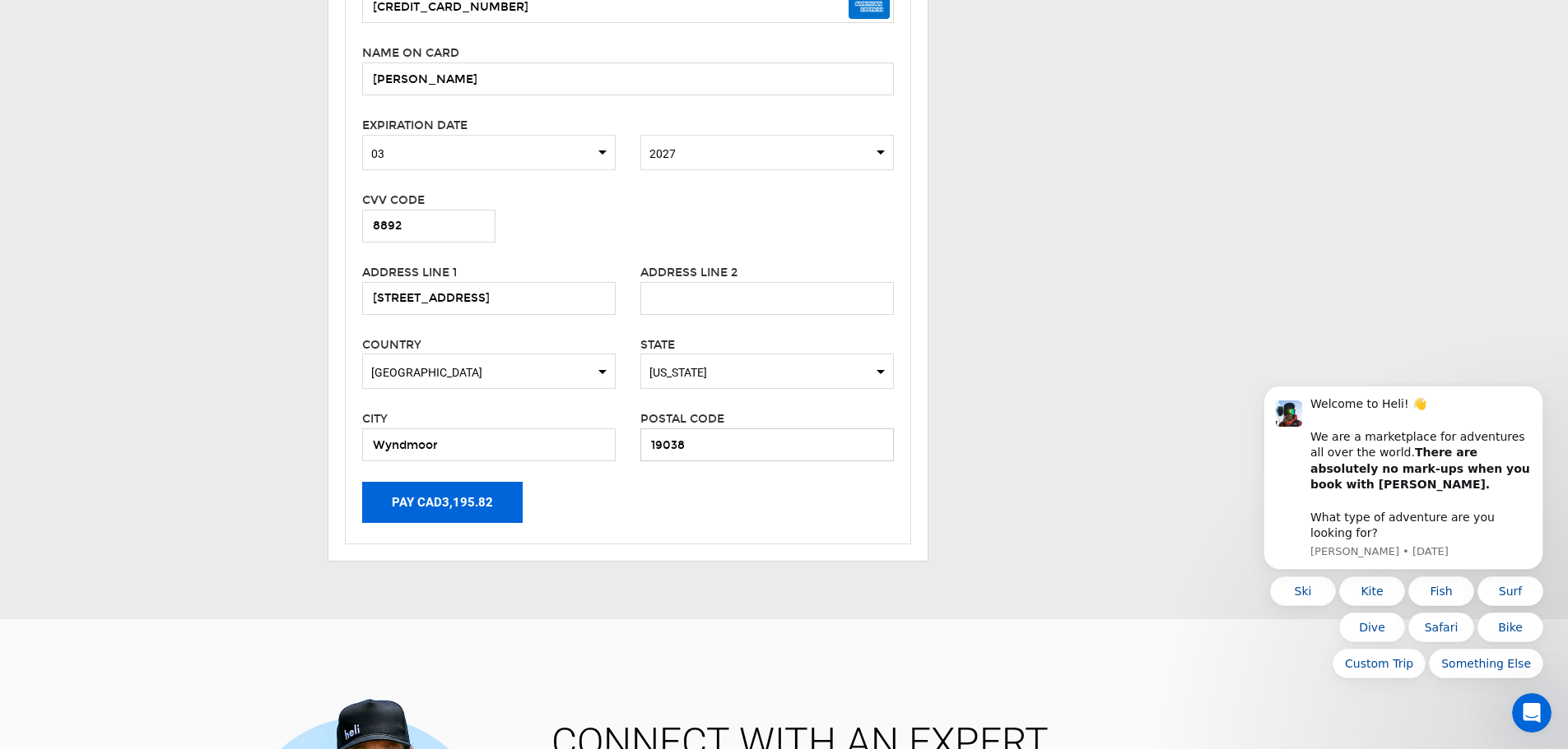
type input "19038"
click at [438, 503] on button "Pay CAD3,195.82" at bounding box center [442, 502] width 160 height 41
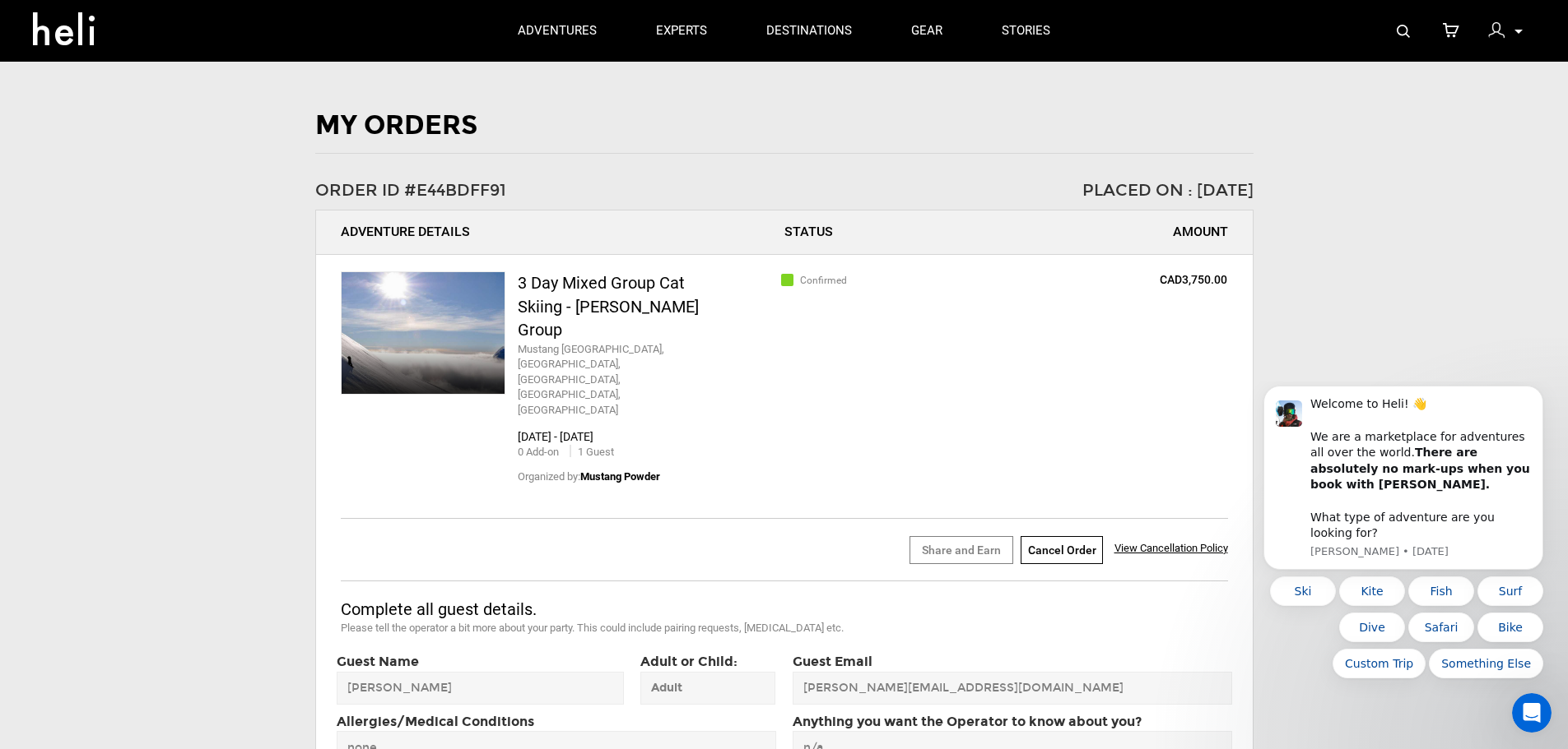
click at [117, 405] on div "My Orders Order ID #E44BDFF91 Placed On : Sep 29, 2025 Adventure Details Status…" at bounding box center [784, 558] width 1568 height 902
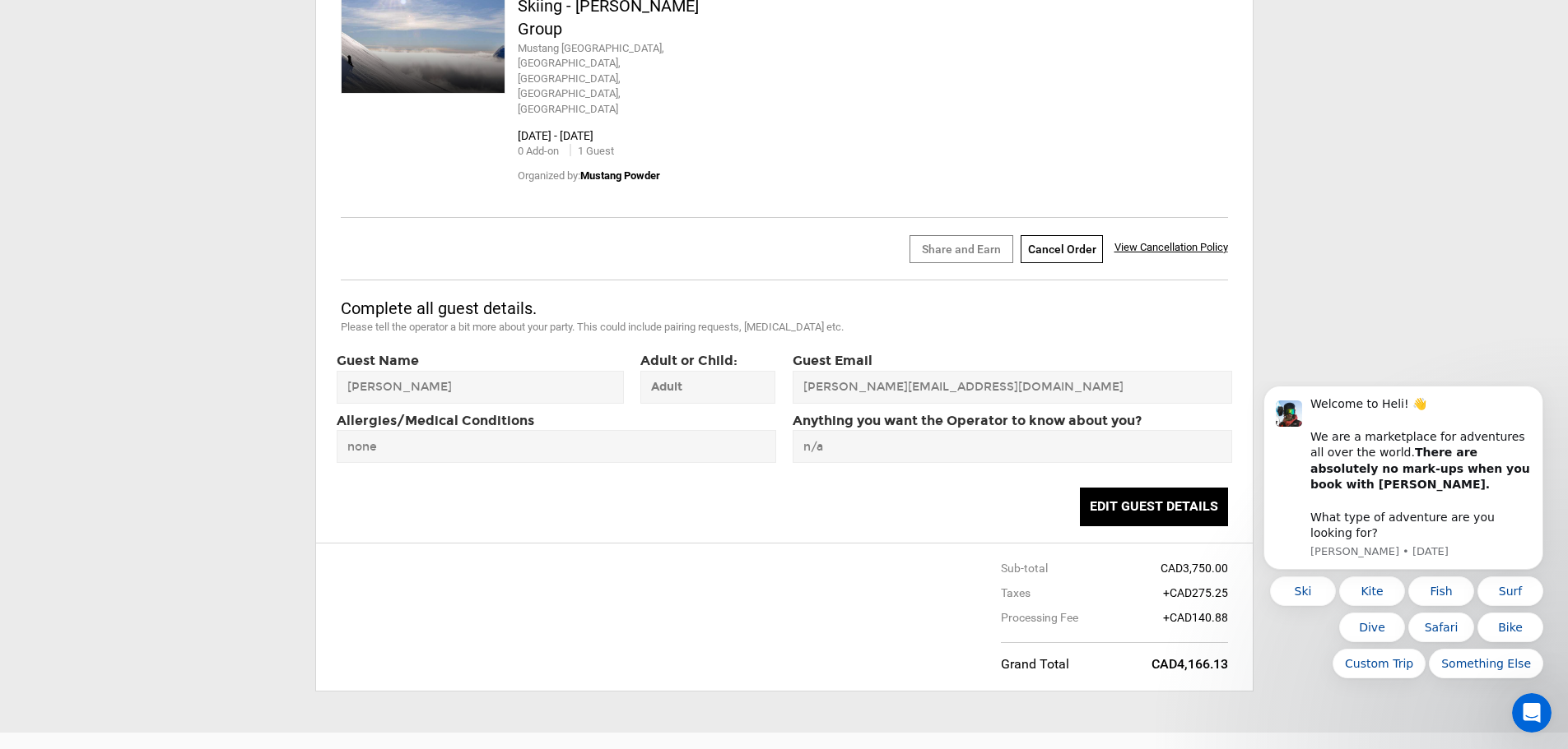
scroll to position [329, 0]
